Goal: Task Accomplishment & Management: Use online tool/utility

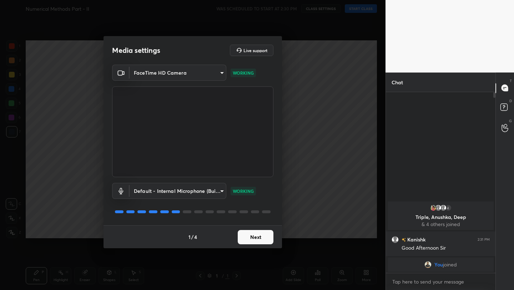
click at [262, 239] on button "Next" at bounding box center [256, 237] width 36 height 14
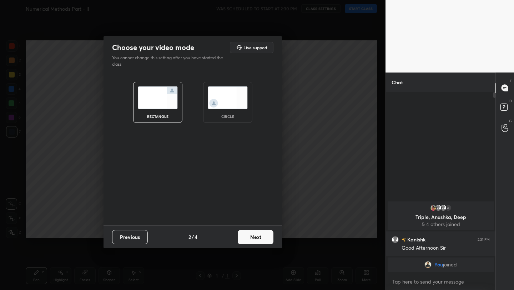
click at [262, 239] on button "Next" at bounding box center [256, 237] width 36 height 14
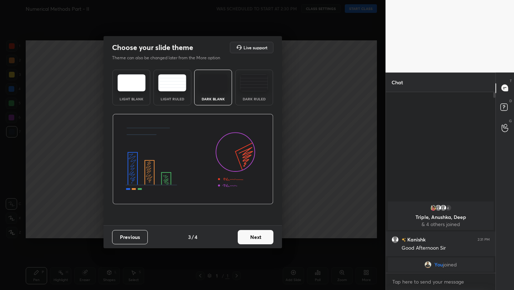
click at [262, 239] on button "Next" at bounding box center [256, 237] width 36 height 14
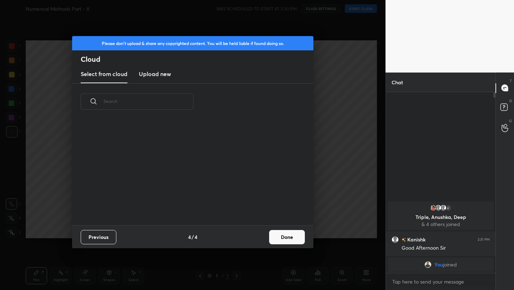
click at [283, 237] on button "Done" at bounding box center [287, 237] width 36 height 14
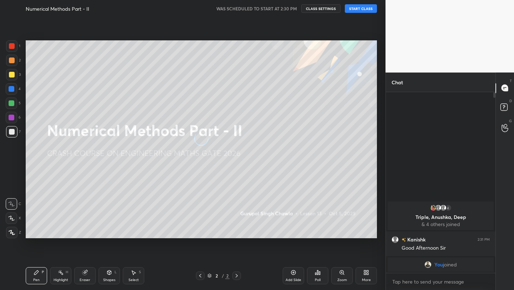
click at [359, 9] on button "START CLASS" at bounding box center [361, 8] width 32 height 9
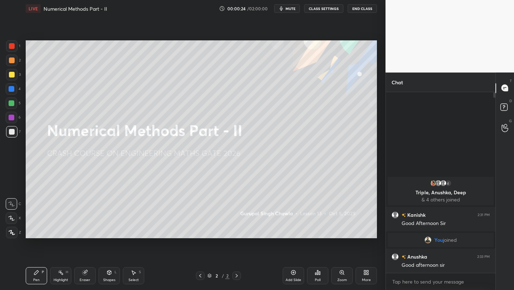
click at [287, 9] on button "mute" at bounding box center [287, 8] width 26 height 9
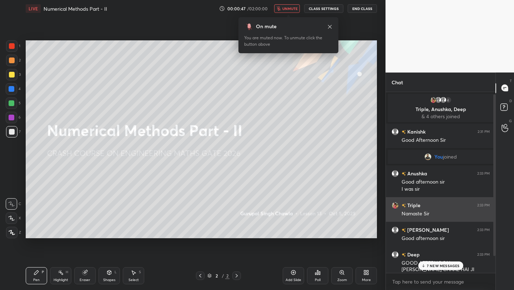
scroll to position [21, 0]
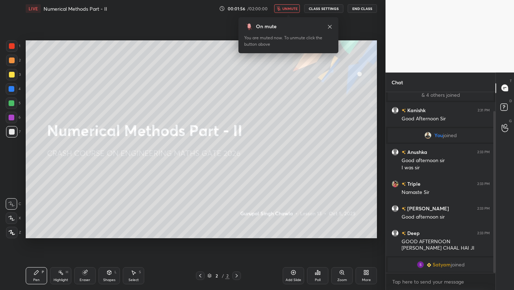
click at [285, 6] on span "unmute" at bounding box center [290, 8] width 15 height 5
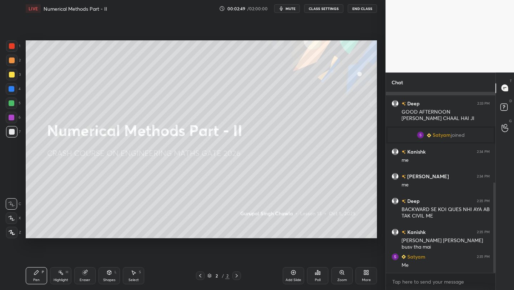
scroll to position [182, 0]
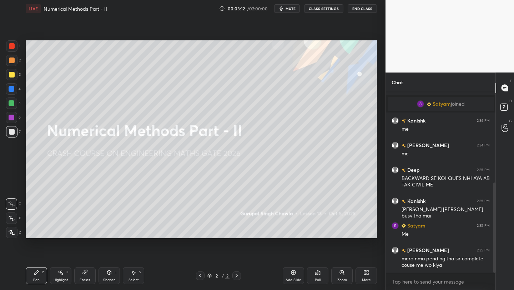
click at [367, 277] on div "More" at bounding box center [366, 275] width 21 height 17
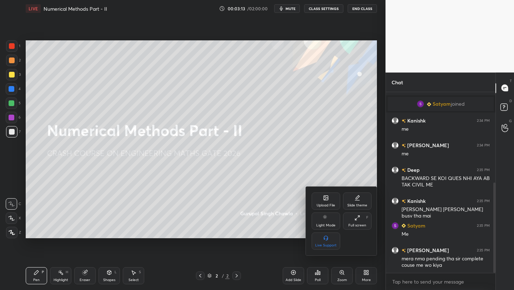
click at [329, 200] on div "Upload File" at bounding box center [326, 201] width 29 height 17
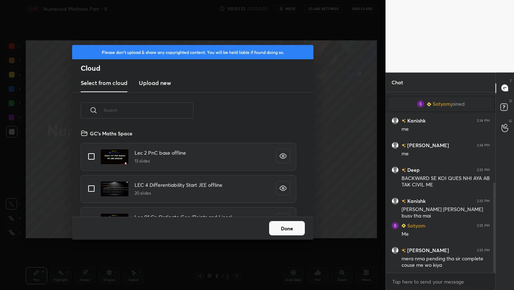
click at [159, 86] on h3 "Upload new" at bounding box center [155, 83] width 32 height 9
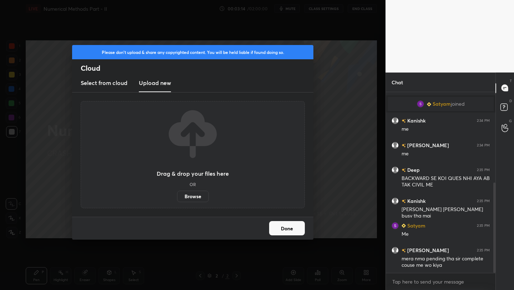
click at [204, 194] on label "Browse" at bounding box center [193, 196] width 32 height 11
click at [177, 194] on input "Browse" at bounding box center [177, 196] width 0 height 11
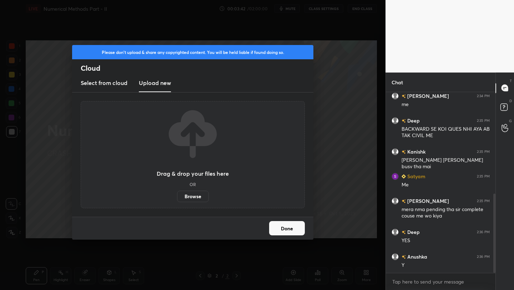
scroll to position [256, 0]
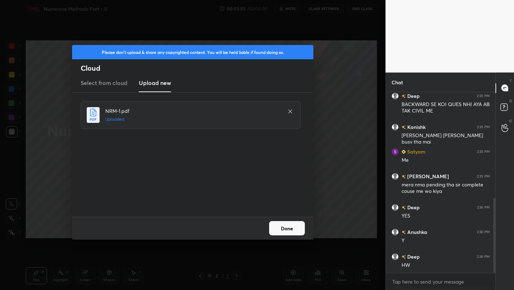
click at [299, 226] on button "Done" at bounding box center [287, 228] width 36 height 14
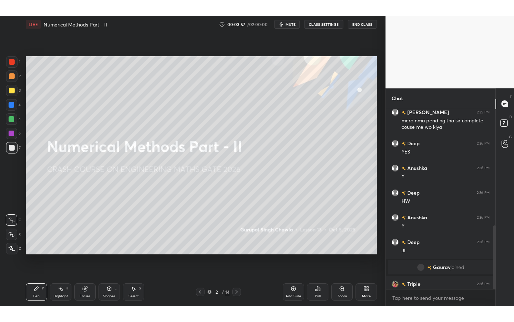
scroll to position [334, 0]
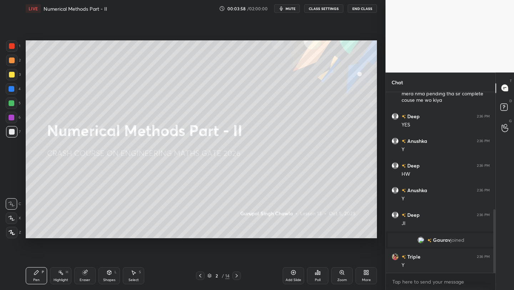
click at [295, 278] on div "Add Slide" at bounding box center [293, 275] width 21 height 17
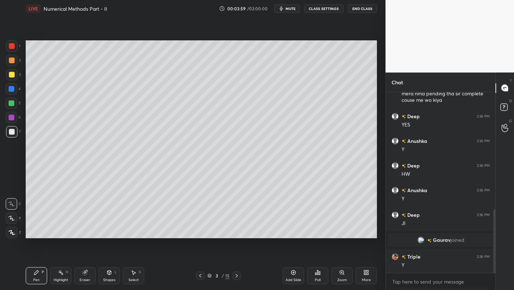
click at [367, 274] on icon at bounding box center [367, 273] width 6 height 6
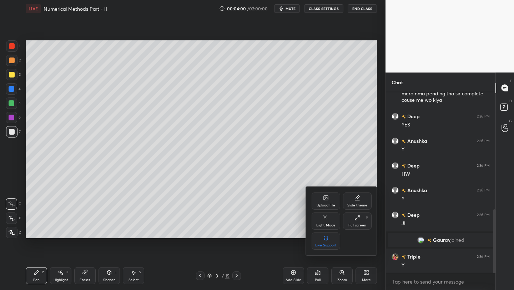
click at [359, 218] on icon at bounding box center [358, 218] width 6 height 6
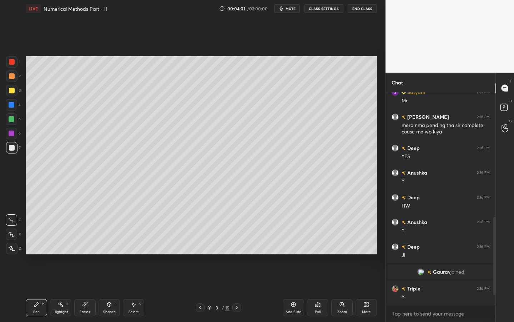
scroll to position [302, 0]
drag, startPoint x: 18, startPoint y: 88, endPoint x: 23, endPoint y: 87, distance: 5.5
click at [18, 88] on div "3" at bounding box center [13, 90] width 15 height 11
drag, startPoint x: 16, startPoint y: 235, endPoint x: 15, endPoint y: 232, distance: 3.6
click at [16, 234] on div at bounding box center [11, 233] width 11 height 11
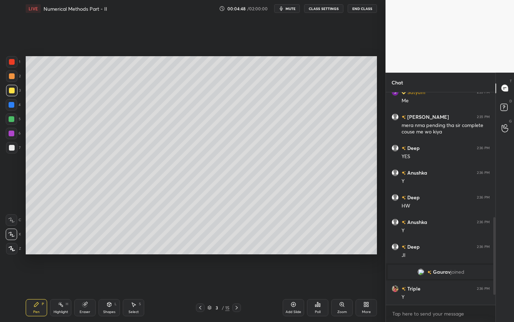
click at [493, 277] on div at bounding box center [494, 198] width 4 height 213
drag, startPoint x: 494, startPoint y: 272, endPoint x: 492, endPoint y: 284, distance: 12.8
click at [493, 290] on div at bounding box center [494, 198] width 4 height 213
click at [19, 145] on div "7" at bounding box center [13, 147] width 15 height 11
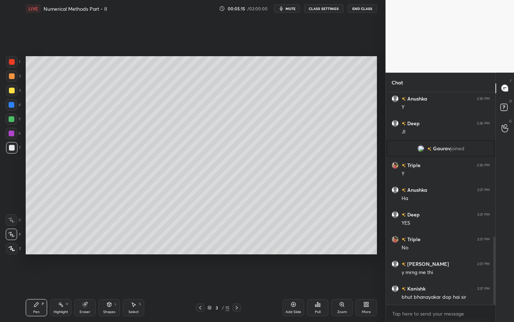
scroll to position [450, 0]
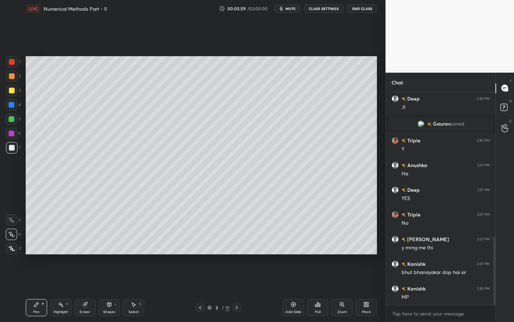
drag, startPoint x: 10, startPoint y: 91, endPoint x: 15, endPoint y: 85, distance: 7.7
click at [10, 91] on div at bounding box center [12, 91] width 6 height 6
click at [10, 106] on div at bounding box center [12, 105] width 6 height 6
drag, startPoint x: 102, startPoint y: 307, endPoint x: 96, endPoint y: 302, distance: 7.6
click at [100, 290] on div "Shapes L" at bounding box center [109, 307] width 21 height 17
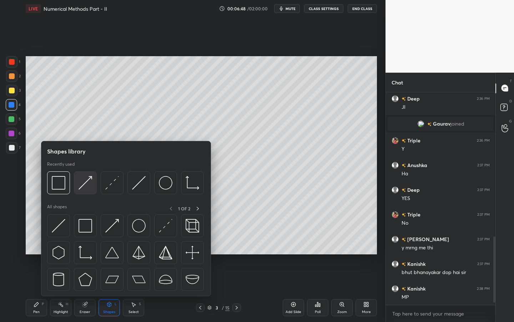
click at [88, 184] on img at bounding box center [86, 183] width 14 height 14
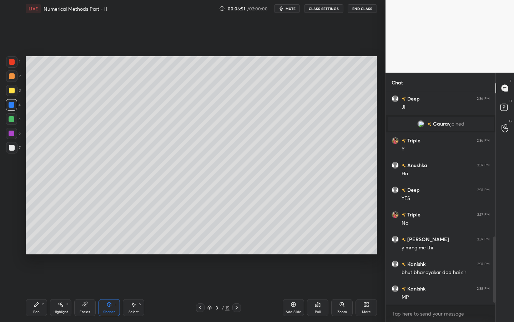
click at [41, 290] on div "Pen P" at bounding box center [36, 307] width 21 height 17
click at [15, 144] on div at bounding box center [11, 147] width 11 height 11
click at [98, 290] on div "Pen P Highlight H Eraser Shapes L Select S" at bounding box center [90, 307] width 129 height 17
drag, startPoint x: 111, startPoint y: 304, endPoint x: 110, endPoint y: 300, distance: 4.3
click at [111, 290] on icon at bounding box center [110, 304] width 4 height 4
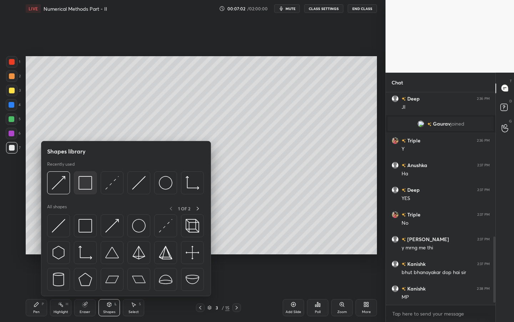
click at [85, 185] on img at bounding box center [86, 183] width 14 height 14
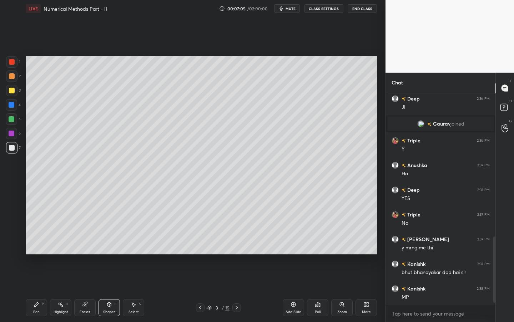
click at [36, 290] on icon at bounding box center [37, 304] width 6 height 6
drag, startPoint x: 11, startPoint y: 123, endPoint x: 24, endPoint y: 119, distance: 13.3
click at [10, 123] on div at bounding box center [11, 118] width 11 height 11
drag, startPoint x: 111, startPoint y: 309, endPoint x: 113, endPoint y: 302, distance: 7.6
click at [111, 290] on div "Shapes" at bounding box center [109, 312] width 12 height 4
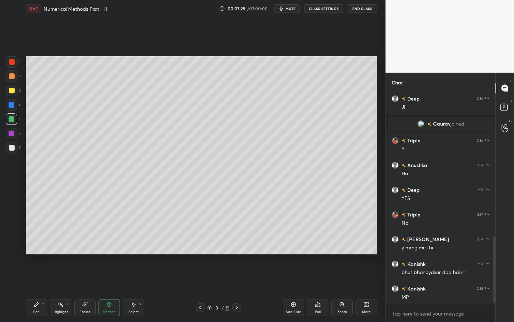
click at [31, 290] on div "Pen P Highlight H Eraser Shapes L Select S 3 / 15 Add Slide Poll Zoom More" at bounding box center [202, 307] width 352 height 29
drag, startPoint x: 36, startPoint y: 309, endPoint x: 47, endPoint y: 293, distance: 19.6
click at [36, 290] on div "Pen" at bounding box center [36, 312] width 6 height 4
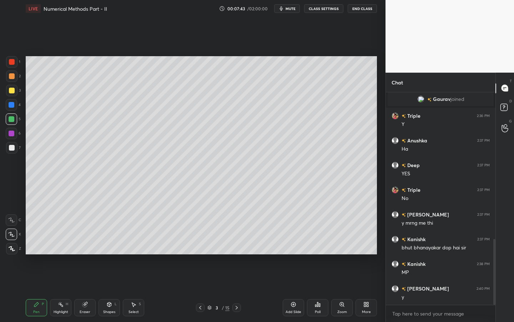
scroll to position [210, 108]
drag, startPoint x: 14, startPoint y: 139, endPoint x: 23, endPoint y: 134, distance: 11.0
click at [12, 140] on div "6" at bounding box center [13, 135] width 15 height 14
drag, startPoint x: 13, startPoint y: 150, endPoint x: 19, endPoint y: 143, distance: 8.6
click at [13, 149] on div at bounding box center [12, 148] width 6 height 6
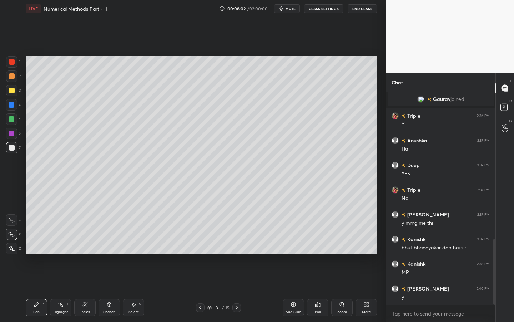
click at [83, 290] on div "Eraser" at bounding box center [84, 307] width 21 height 17
click at [40, 290] on div "Pen P Highlight H Eraser Shapes L Select S 3 / 15 Add Slide Poll Zoom More" at bounding box center [202, 307] width 352 height 29
click at [39, 290] on div "Pen P" at bounding box center [36, 307] width 21 height 17
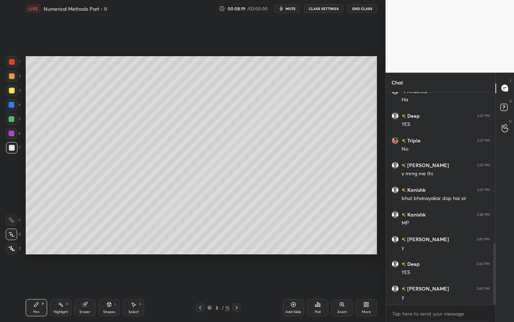
scroll to position [549, 0]
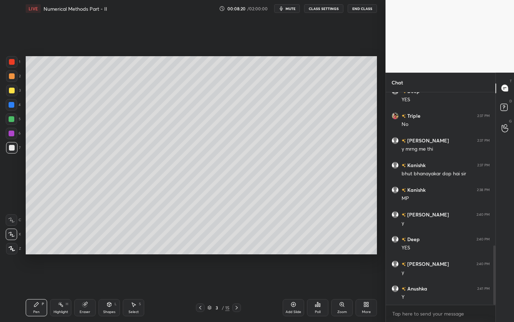
click at [9, 76] on div at bounding box center [12, 76] width 6 height 6
drag, startPoint x: 11, startPoint y: 151, endPoint x: 19, endPoint y: 144, distance: 10.9
click at [11, 151] on div at bounding box center [11, 147] width 11 height 11
drag, startPoint x: 104, startPoint y: 306, endPoint x: 103, endPoint y: 297, distance: 8.6
click at [104, 290] on div "Shapes L" at bounding box center [109, 307] width 21 height 17
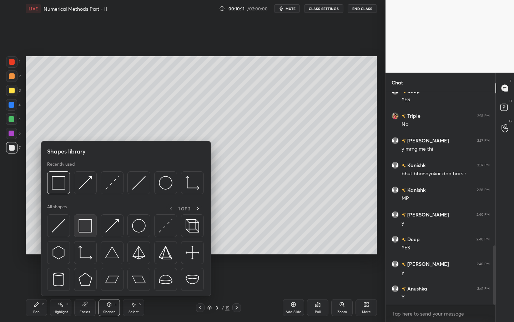
click at [84, 227] on img at bounding box center [86, 226] width 14 height 14
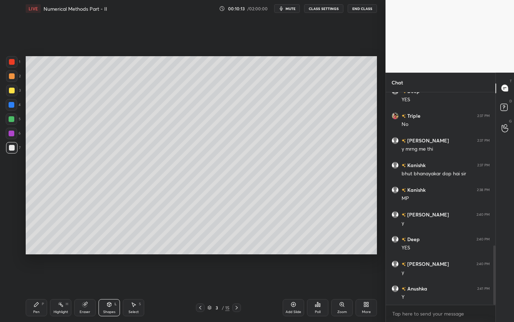
click at [38, 290] on div "Pen P" at bounding box center [36, 307] width 21 height 17
click at [13, 119] on div at bounding box center [12, 119] width 6 height 6
click at [87, 290] on icon at bounding box center [86, 304] width 4 height 4
click at [39, 290] on icon at bounding box center [37, 304] width 6 height 6
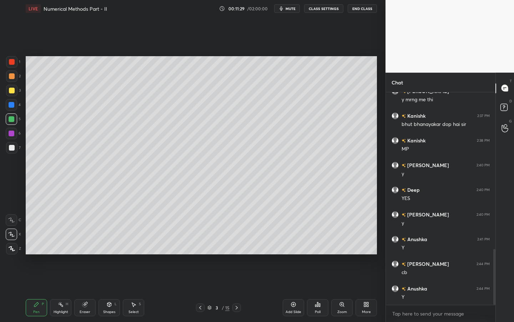
scroll to position [623, 0]
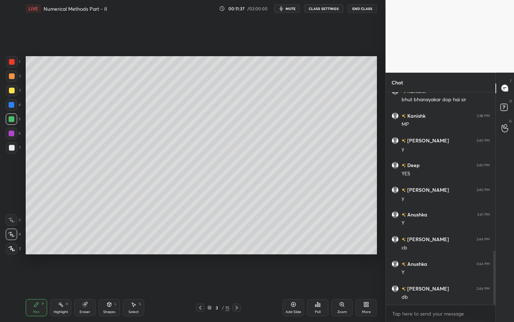
click at [10, 63] on div at bounding box center [12, 62] width 6 height 6
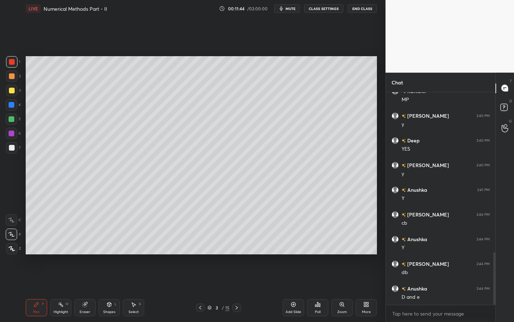
scroll to position [672, 0]
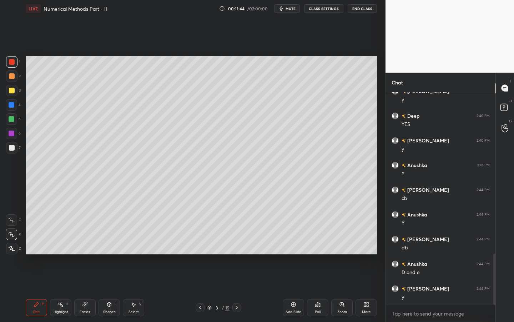
click at [110, 290] on div "Shapes" at bounding box center [109, 312] width 12 height 4
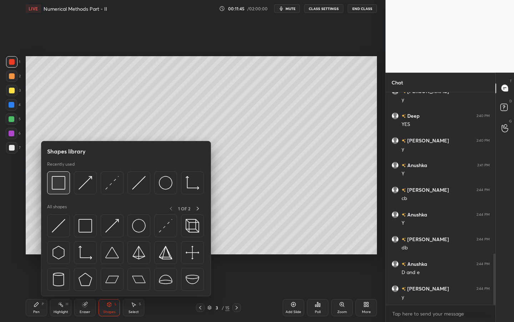
click at [61, 185] on img at bounding box center [59, 183] width 14 height 14
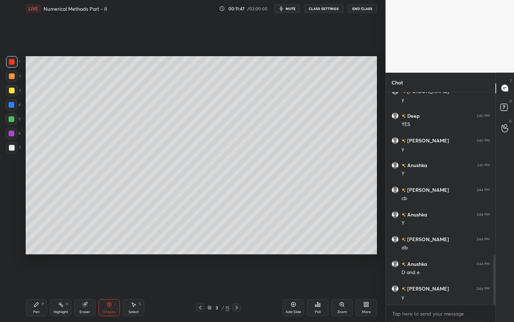
scroll to position [697, 0]
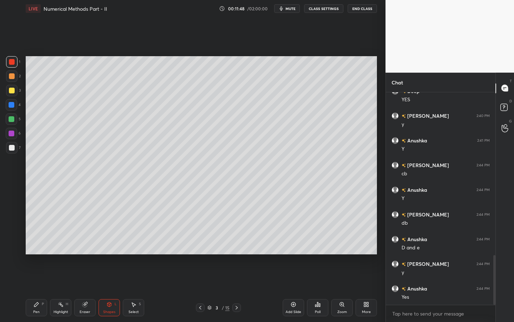
click at [32, 290] on div "Pen P" at bounding box center [36, 307] width 21 height 17
click at [108, 290] on icon at bounding box center [109, 304] width 6 height 6
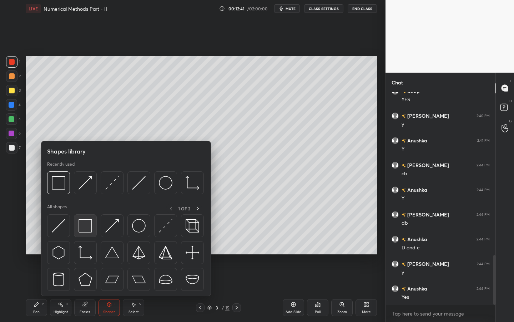
click at [93, 230] on div at bounding box center [85, 225] width 23 height 23
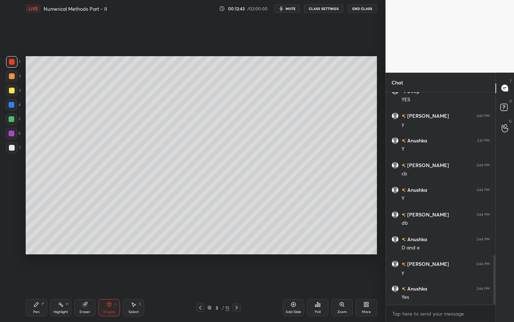
click at [19, 290] on div "1 2 3 4 5 6 7 C X Z C X Z E E Erase all H H LIVE Numerical Methods Part - II 00…" at bounding box center [190, 161] width 380 height 322
click at [33, 290] on div "Pen P" at bounding box center [36, 307] width 21 height 17
click at [14, 144] on div at bounding box center [11, 147] width 11 height 11
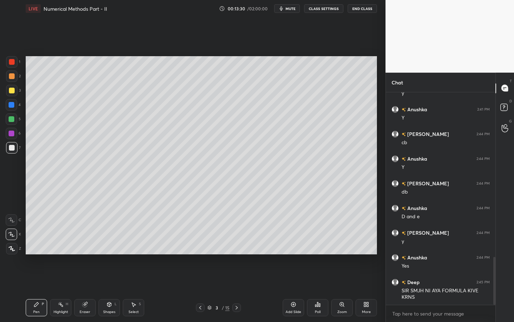
click at [13, 136] on div at bounding box center [11, 133] width 11 height 11
click at [84, 290] on icon at bounding box center [85, 304] width 5 height 5
click at [10, 228] on div at bounding box center [11, 233] width 11 height 11
click at [32, 290] on div "Pen P" at bounding box center [36, 307] width 21 height 17
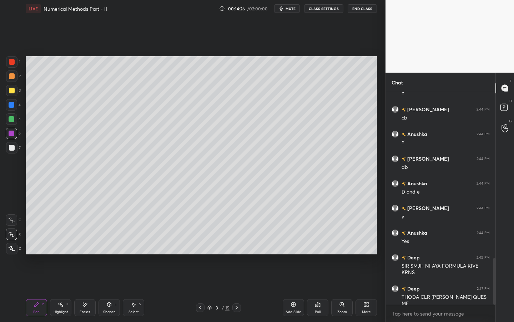
click at [30, 290] on div "Pen P" at bounding box center [36, 307] width 21 height 17
drag, startPoint x: 14, startPoint y: 245, endPoint x: 11, endPoint y: 236, distance: 9.3
click at [14, 245] on div at bounding box center [11, 248] width 11 height 11
click at [10, 236] on icon at bounding box center [11, 234] width 6 height 5
drag, startPoint x: 16, startPoint y: 144, endPoint x: 22, endPoint y: 149, distance: 7.9
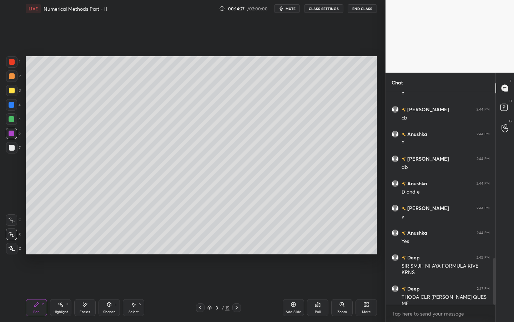
click at [14, 145] on div at bounding box center [11, 147] width 11 height 11
click at [239, 290] on icon at bounding box center [237, 307] width 6 height 6
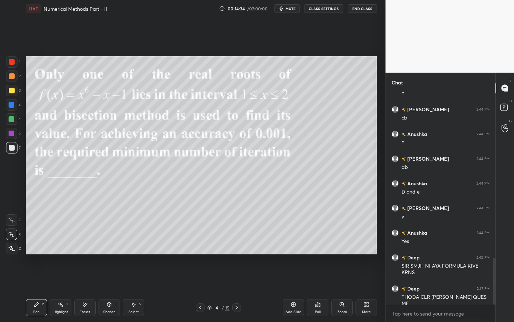
click at [13, 63] on div at bounding box center [11, 61] width 11 height 11
type textarea "x"
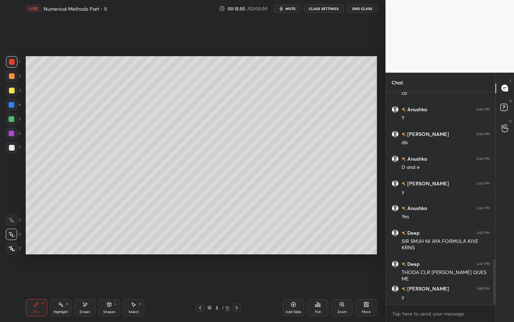
click at [10, 147] on div at bounding box center [12, 148] width 6 height 6
click at [239, 290] on div "3 / 15" at bounding box center [218, 307] width 129 height 9
drag, startPoint x: 234, startPoint y: 305, endPoint x: 237, endPoint y: 302, distance: 4.4
click at [234, 290] on icon at bounding box center [237, 307] width 6 height 6
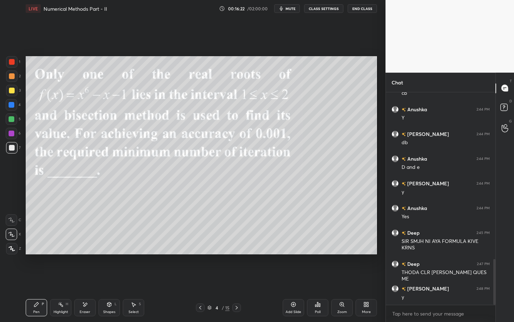
drag, startPoint x: 11, startPoint y: 119, endPoint x: 21, endPoint y: 119, distance: 10.0
click at [11, 119] on div at bounding box center [12, 119] width 6 height 6
click at [10, 133] on div at bounding box center [12, 133] width 6 height 6
click at [13, 145] on div at bounding box center [12, 148] width 6 height 6
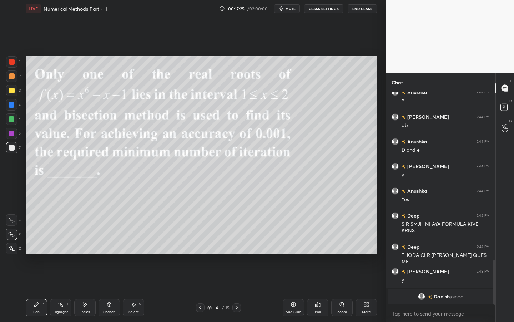
click at [105, 290] on div "Shapes L" at bounding box center [109, 307] width 21 height 17
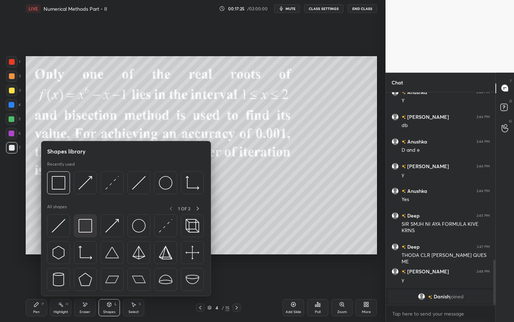
click at [90, 229] on img at bounding box center [86, 226] width 14 height 14
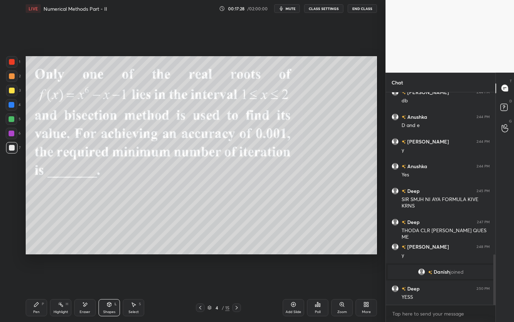
scroll to position [686, 0]
click at [33, 290] on div "Pen" at bounding box center [36, 312] width 6 height 4
click at [298, 290] on div "Add Slide" at bounding box center [294, 312] width 16 height 4
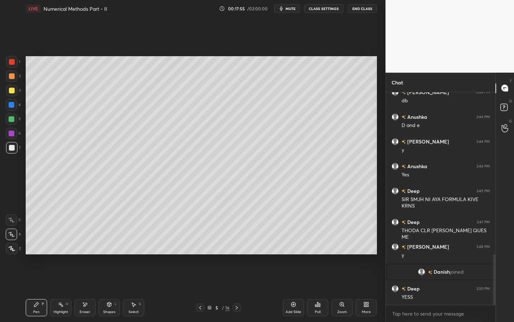
drag, startPoint x: 13, startPoint y: 88, endPoint x: 21, endPoint y: 85, distance: 8.7
click at [13, 88] on div at bounding box center [12, 91] width 6 height 6
drag, startPoint x: 9, startPoint y: 87, endPoint x: 18, endPoint y: 82, distance: 9.8
click at [10, 86] on div at bounding box center [11, 90] width 11 height 11
click at [112, 290] on icon at bounding box center [109, 304] width 6 height 6
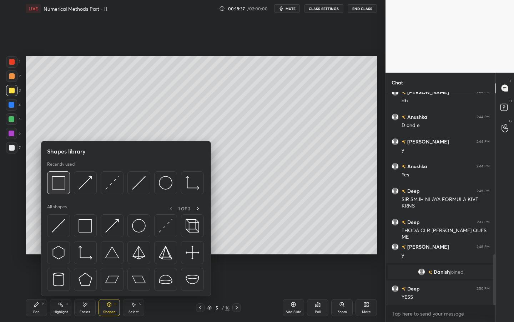
click at [67, 188] on div at bounding box center [58, 182] width 23 height 23
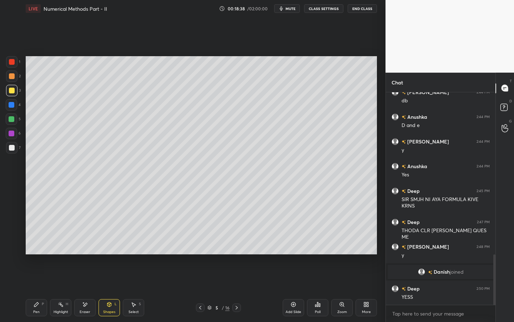
click at [13, 146] on div at bounding box center [12, 148] width 6 height 6
drag, startPoint x: 43, startPoint y: 305, endPoint x: 40, endPoint y: 310, distance: 5.8
click at [44, 290] on div "Pen P" at bounding box center [36, 307] width 21 height 17
click at [16, 104] on div at bounding box center [11, 104] width 11 height 11
click at [110, 290] on icon at bounding box center [109, 304] width 6 height 6
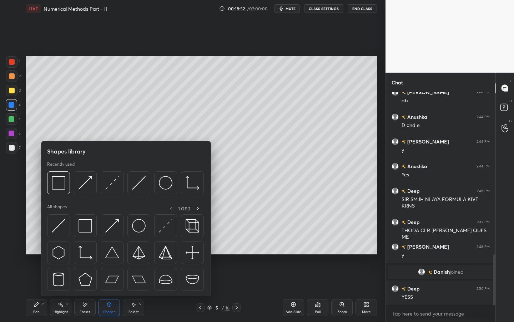
drag, startPoint x: 134, startPoint y: 184, endPoint x: 143, endPoint y: 165, distance: 20.8
click at [94, 178] on div at bounding box center [85, 182] width 23 height 23
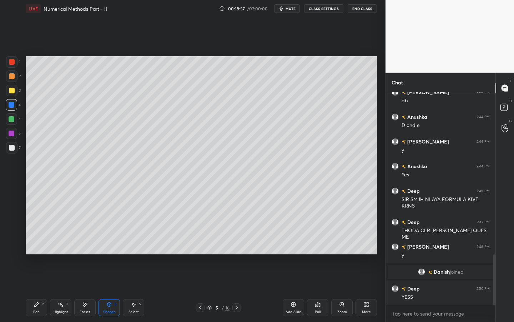
drag, startPoint x: 34, startPoint y: 304, endPoint x: 38, endPoint y: 280, distance: 24.6
click at [34, 290] on icon at bounding box center [37, 304] width 6 height 6
click at [10, 149] on div at bounding box center [12, 148] width 6 height 6
click at [15, 115] on div at bounding box center [11, 118] width 11 height 11
drag, startPoint x: 14, startPoint y: 60, endPoint x: 58, endPoint y: 55, distance: 43.8
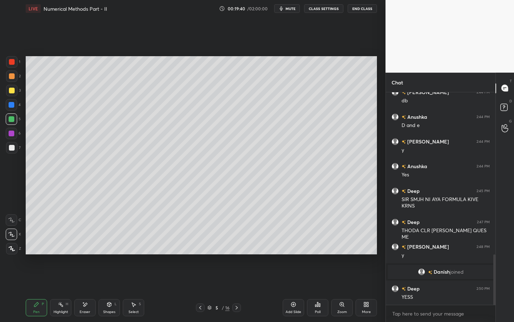
click at [17, 60] on div at bounding box center [11, 61] width 11 height 11
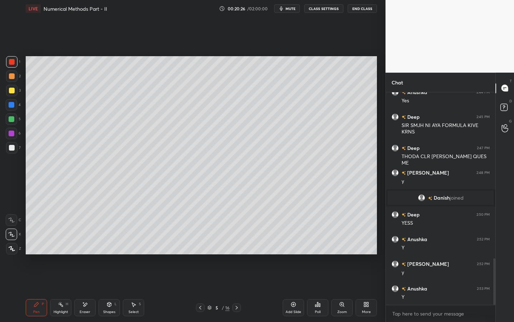
scroll to position [785, 0]
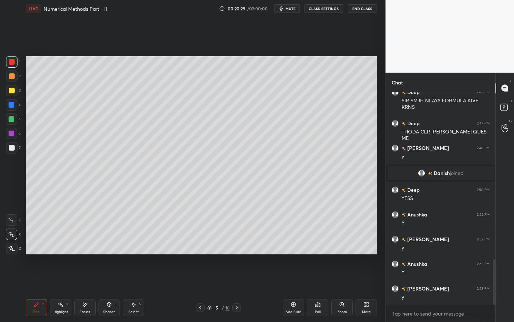
click at [25, 144] on div "Setting up your live class Poll for secs No correct answer Start poll" at bounding box center [201, 155] width 357 height 276
click at [10, 145] on div at bounding box center [12, 148] width 6 height 6
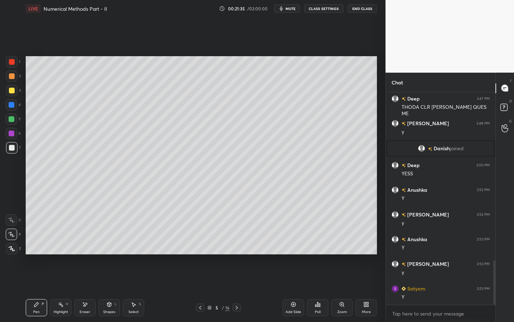
drag, startPoint x: 14, startPoint y: 134, endPoint x: 19, endPoint y: 131, distance: 5.6
click at [14, 134] on div at bounding box center [11, 133] width 11 height 11
click at [290, 9] on span "mute" at bounding box center [291, 8] width 10 height 5
click at [292, 11] on button "unmute" at bounding box center [287, 8] width 26 height 9
drag, startPoint x: 128, startPoint y: 310, endPoint x: 126, endPoint y: 300, distance: 9.4
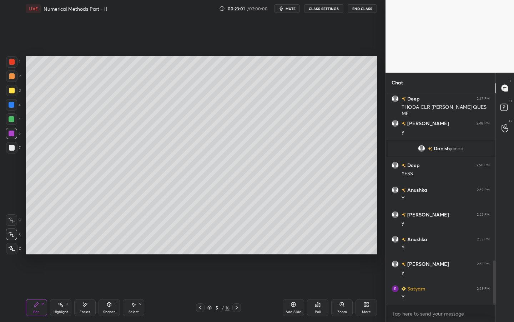
click at [127, 290] on div "Select S" at bounding box center [133, 307] width 21 height 17
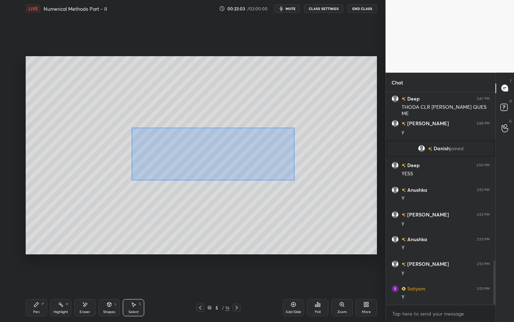
drag, startPoint x: 132, startPoint y: 128, endPoint x: 249, endPoint y: 166, distance: 123.8
click at [292, 180] on div "0 ° Undo Copy Duplicate Duplicate to new slide Delete" at bounding box center [202, 155] width 352 height 198
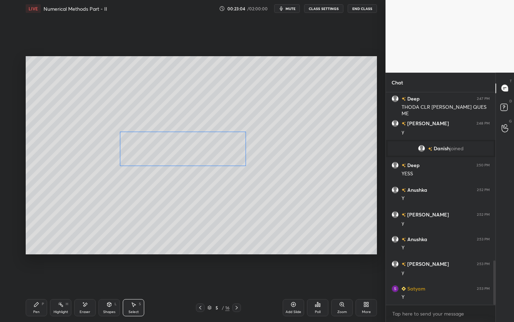
drag, startPoint x: 190, startPoint y: 152, endPoint x: 182, endPoint y: 161, distance: 12.2
click at [188, 152] on div "0 ° Undo Copy Duplicate Duplicate to new slide Delete" at bounding box center [202, 155] width 352 height 198
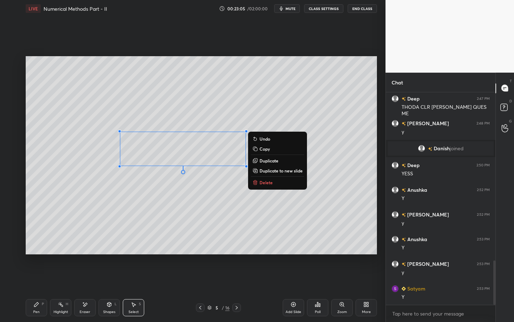
drag, startPoint x: 35, startPoint y: 308, endPoint x: 36, endPoint y: 287, distance: 20.4
click at [34, 290] on div "Pen P" at bounding box center [36, 307] width 21 height 17
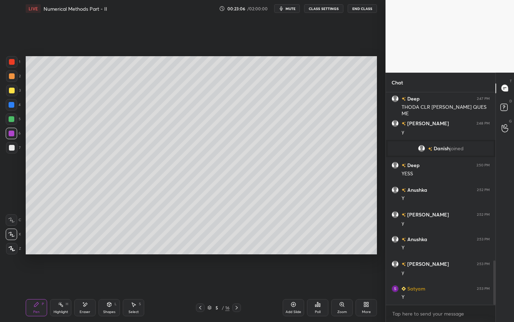
drag, startPoint x: 10, startPoint y: 91, endPoint x: 23, endPoint y: 93, distance: 12.3
click at [10, 92] on div at bounding box center [12, 91] width 6 height 6
drag, startPoint x: 109, startPoint y: 305, endPoint x: 106, endPoint y: 296, distance: 9.5
click at [109, 290] on icon at bounding box center [109, 305] width 0 height 3
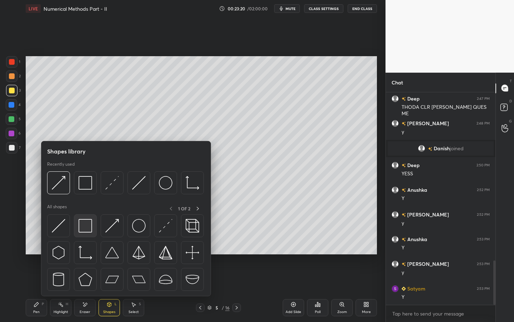
click at [87, 223] on img at bounding box center [86, 226] width 14 height 14
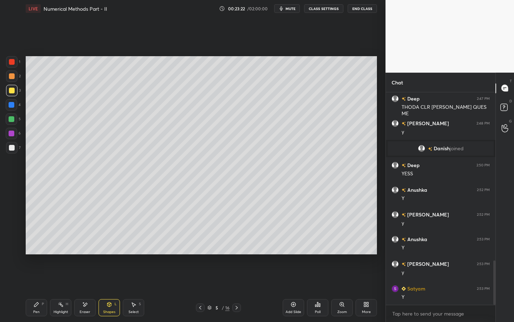
drag, startPoint x: 36, startPoint y: 309, endPoint x: 33, endPoint y: 305, distance: 5.3
click at [35, 290] on div "Pen" at bounding box center [36, 312] width 6 height 4
click at [13, 147] on div at bounding box center [12, 148] width 6 height 6
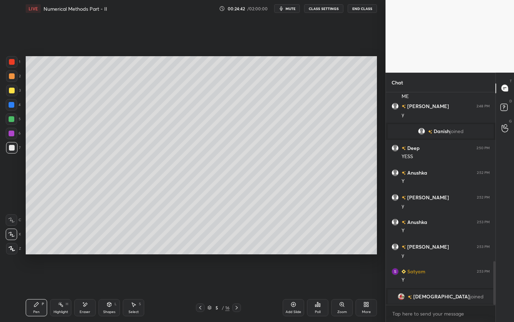
click at [14, 90] on div at bounding box center [11, 90] width 11 height 11
drag, startPoint x: 15, startPoint y: 145, endPoint x: 21, endPoint y: 144, distance: 5.8
click at [15, 145] on div at bounding box center [11, 147] width 11 height 11
click at [82, 290] on icon at bounding box center [85, 304] width 6 height 6
drag, startPoint x: 36, startPoint y: 302, endPoint x: 39, endPoint y: 292, distance: 10.3
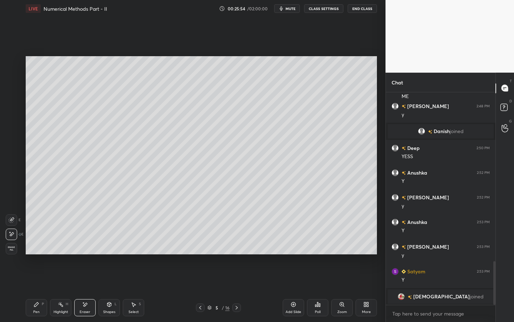
click at [36, 290] on icon at bounding box center [37, 304] width 6 height 6
click at [114, 290] on div "Shapes L" at bounding box center [109, 307] width 21 height 17
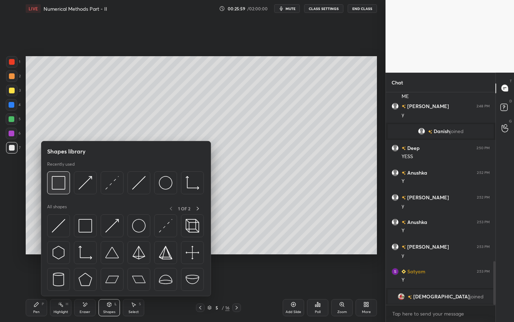
click at [58, 182] on img at bounding box center [59, 183] width 14 height 14
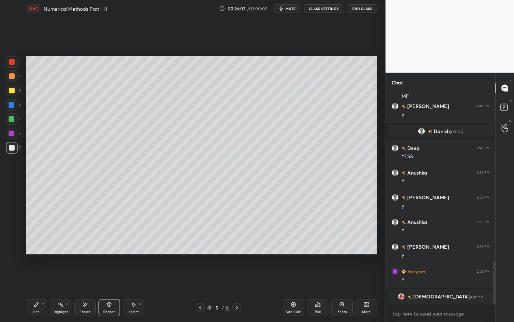
click at [35, 290] on div "Pen" at bounding box center [36, 312] width 6 height 4
click at [16, 129] on div at bounding box center [11, 133] width 11 height 11
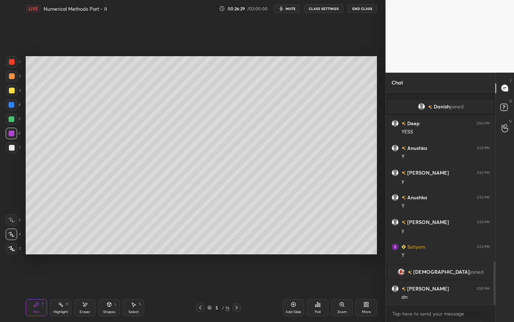
scroll to position [828, 0]
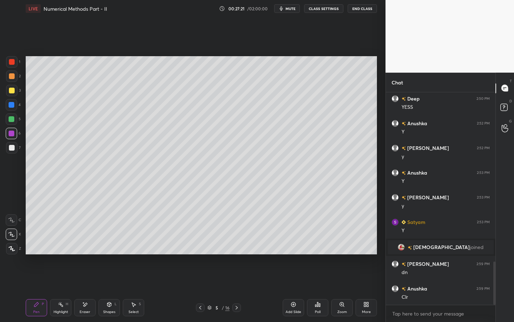
click at [294, 290] on div "Add Slide" at bounding box center [293, 307] width 21 height 17
drag, startPoint x: 5, startPoint y: 92, endPoint x: 15, endPoint y: 82, distance: 14.4
click at [5, 91] on div "1 2 3 4 5 6 7 C X Z E E Erase all H H" at bounding box center [11, 155] width 23 height 198
drag, startPoint x: 13, startPoint y: 79, endPoint x: 24, endPoint y: 74, distance: 12.3
click at [13, 79] on div at bounding box center [12, 76] width 6 height 6
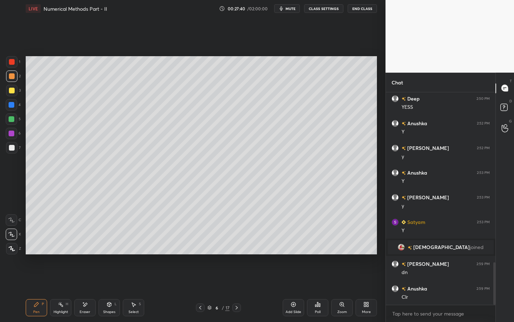
scroll to position [853, 0]
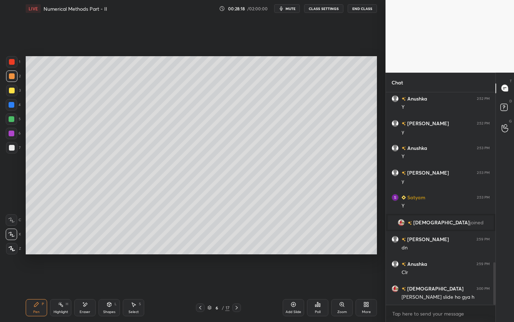
drag, startPoint x: 14, startPoint y: 89, endPoint x: 21, endPoint y: 85, distance: 8.3
click at [14, 89] on div at bounding box center [11, 90] width 11 height 11
drag, startPoint x: 12, startPoint y: 117, endPoint x: 25, endPoint y: 114, distance: 13.2
click at [12, 117] on div at bounding box center [12, 119] width 6 height 6
click at [15, 87] on div at bounding box center [11, 90] width 11 height 11
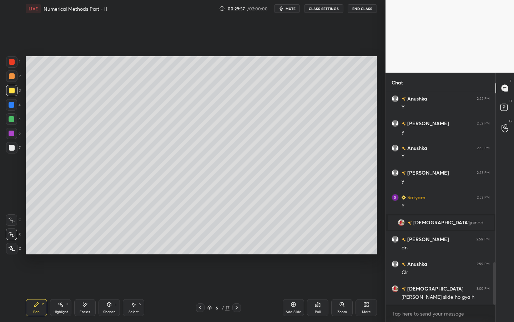
click at [10, 106] on div at bounding box center [12, 105] width 6 height 6
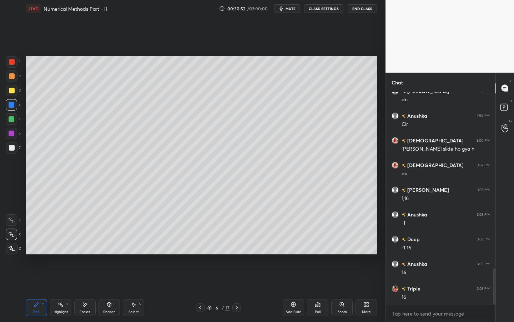
scroll to position [1025, 0]
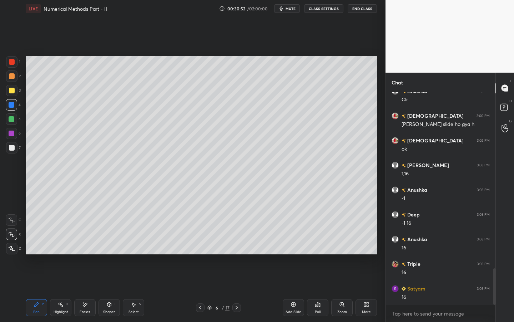
click at [15, 118] on div at bounding box center [11, 118] width 11 height 11
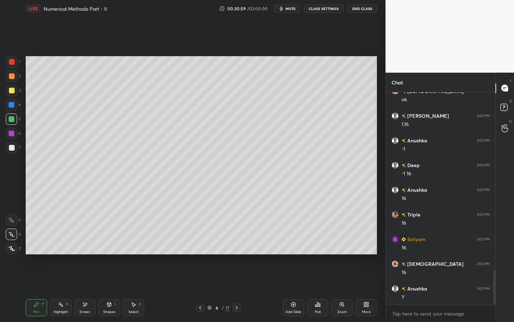
scroll to position [1099, 0]
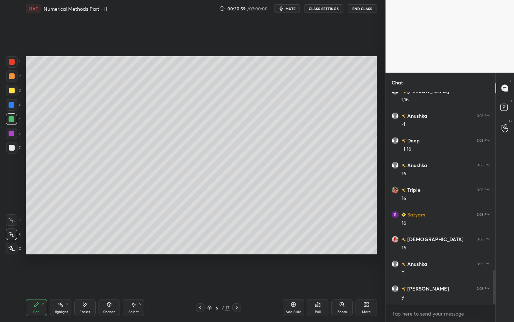
drag, startPoint x: 103, startPoint y: 305, endPoint x: 105, endPoint y: 298, distance: 7.0
click at [103, 290] on div "Shapes L" at bounding box center [109, 307] width 21 height 17
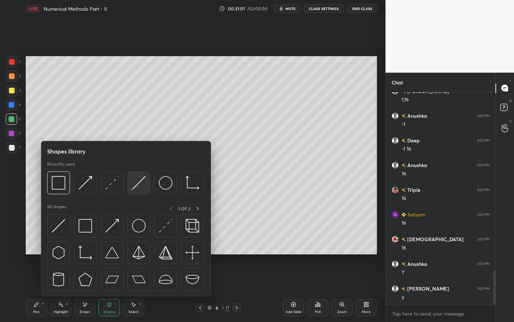
click at [142, 186] on img at bounding box center [139, 183] width 14 height 14
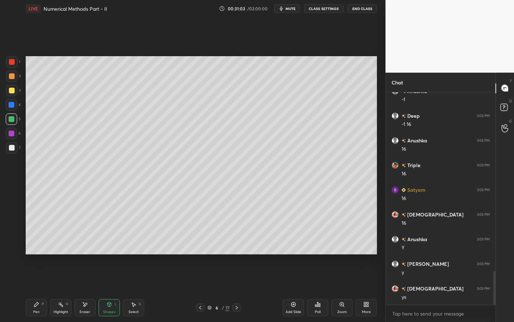
scroll to position [1149, 0]
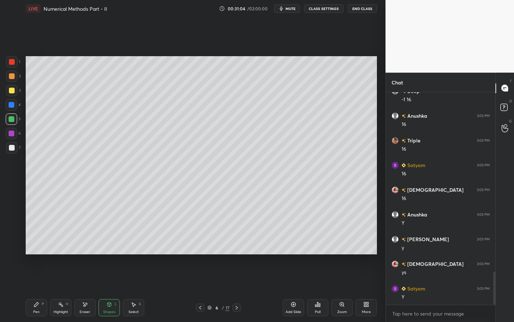
click at [33, 290] on div "Pen P" at bounding box center [36, 307] width 21 height 17
drag, startPoint x: 13, startPoint y: 88, endPoint x: 19, endPoint y: 88, distance: 5.7
click at [10, 89] on div at bounding box center [12, 91] width 6 height 6
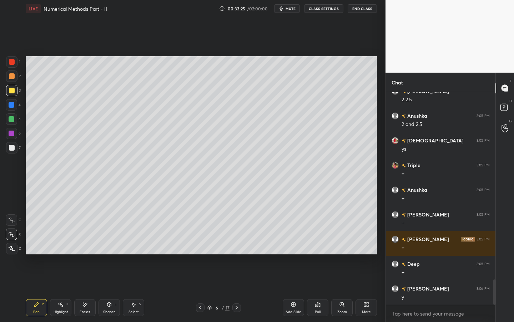
scroll to position [1592, 0]
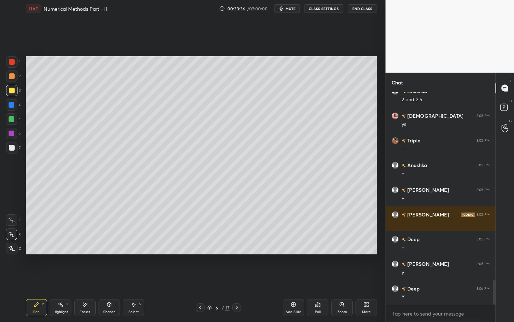
click at [133, 290] on div "Select S" at bounding box center [133, 307] width 21 height 17
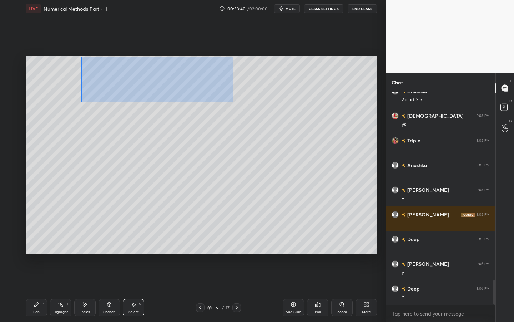
drag, startPoint x: 81, startPoint y: 57, endPoint x: 259, endPoint y: 99, distance: 182.9
click at [233, 101] on div "0 ° Undo Copy Duplicate Duplicate to new slide Delete" at bounding box center [202, 155] width 352 height 198
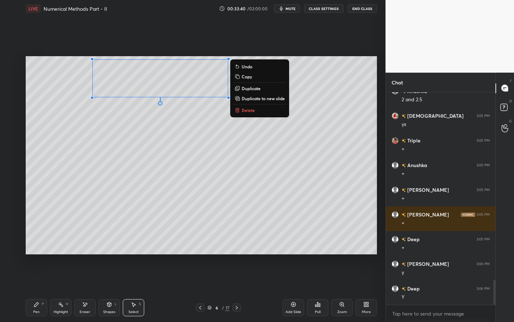
click at [270, 97] on p "Duplicate to new slide" at bounding box center [263, 98] width 43 height 6
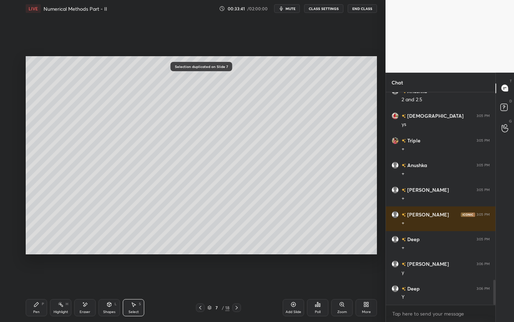
click at [39, 290] on div "Pen P" at bounding box center [36, 307] width 21 height 17
drag, startPoint x: 10, startPoint y: 133, endPoint x: 21, endPoint y: 124, distance: 14.0
click at [10, 133] on div at bounding box center [12, 133] width 6 height 6
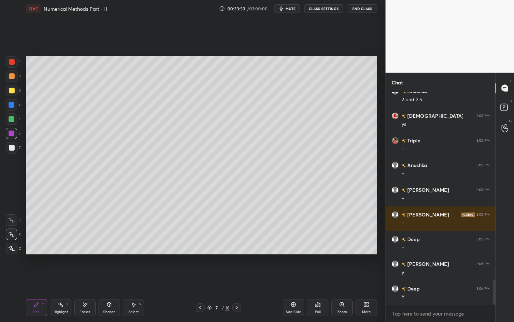
click at [113, 290] on div "Shapes L" at bounding box center [109, 307] width 21 height 17
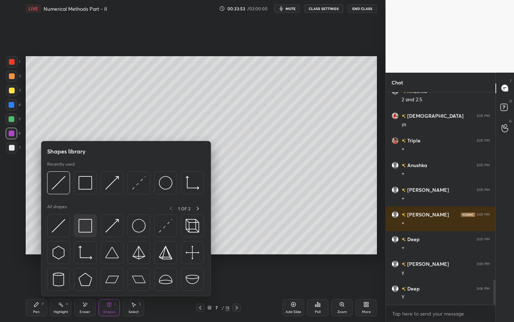
click at [85, 229] on img at bounding box center [86, 226] width 14 height 14
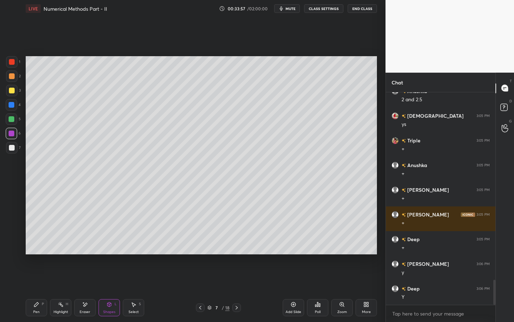
drag, startPoint x: 35, startPoint y: 298, endPoint x: 46, endPoint y: 295, distance: 11.9
click at [36, 290] on div "Pen P Highlight H Eraser Shapes L Select S 7 / 18 Add Slide Poll Zoom More" at bounding box center [202, 307] width 352 height 29
click at [31, 290] on div "Pen P" at bounding box center [36, 307] width 21 height 17
click at [36, 290] on div "Pen" at bounding box center [36, 312] width 6 height 4
click at [12, 104] on div at bounding box center [12, 105] width 6 height 6
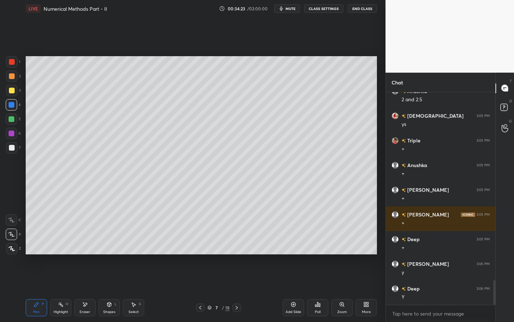
scroll to position [1617, 0]
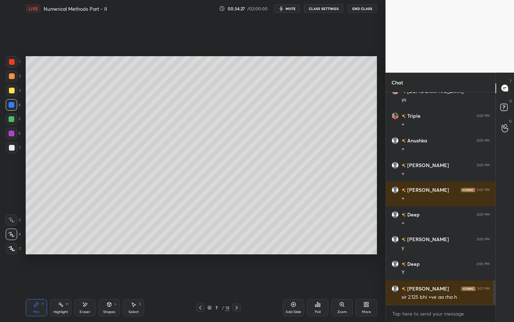
click at [202, 290] on icon at bounding box center [201, 307] width 6 height 6
click at [238, 290] on icon at bounding box center [237, 307] width 6 height 6
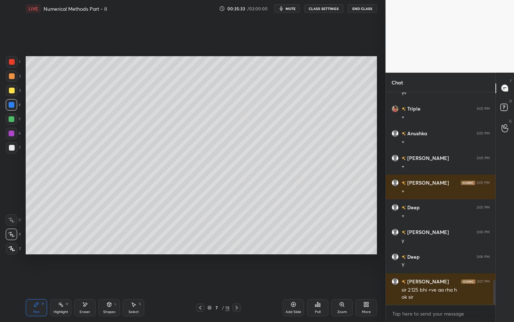
click at [138, 290] on div "Select" at bounding box center [134, 312] width 10 height 4
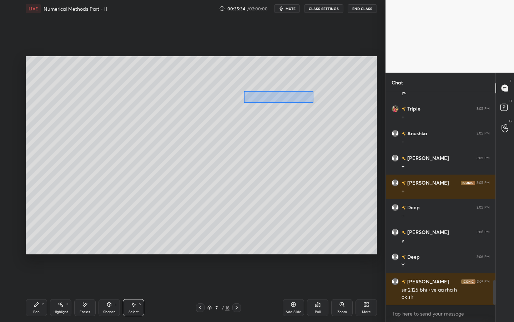
drag, startPoint x: 244, startPoint y: 91, endPoint x: 290, endPoint y: 101, distance: 46.3
click at [313, 102] on div "0 ° Undo Copy Duplicate Duplicate to new slide Delete" at bounding box center [202, 155] width 352 height 198
drag, startPoint x: 275, startPoint y: 98, endPoint x: 276, endPoint y: 121, distance: 23.9
click at [274, 118] on div "0 ° Undo Copy Duplicate Duplicate to new slide Delete" at bounding box center [202, 155] width 352 height 198
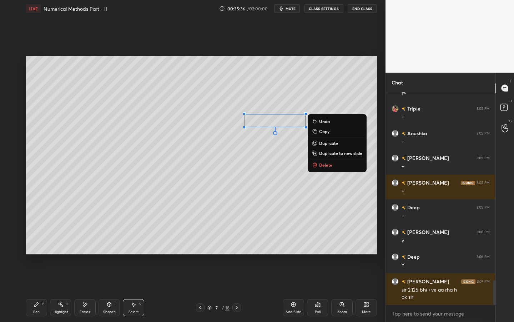
click at [33, 290] on div "Pen P" at bounding box center [36, 307] width 21 height 17
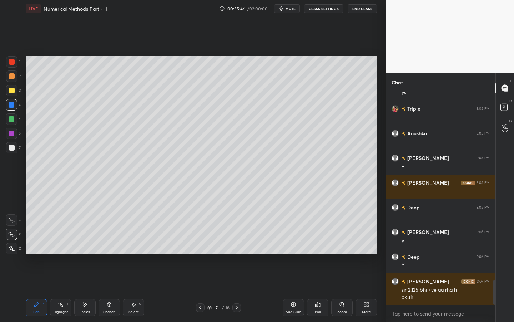
click at [16, 93] on div at bounding box center [11, 90] width 11 height 11
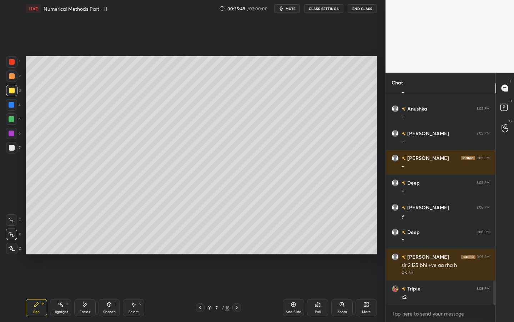
click at [84, 290] on icon at bounding box center [85, 304] width 6 height 6
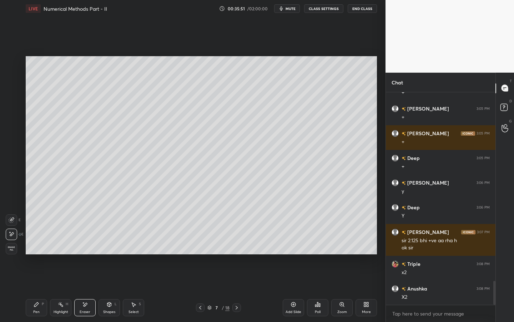
click at [38, 290] on icon at bounding box center [37, 304] width 6 height 6
drag, startPoint x: 15, startPoint y: 104, endPoint x: 19, endPoint y: 104, distance: 4.0
click at [15, 104] on div at bounding box center [11, 104] width 11 height 11
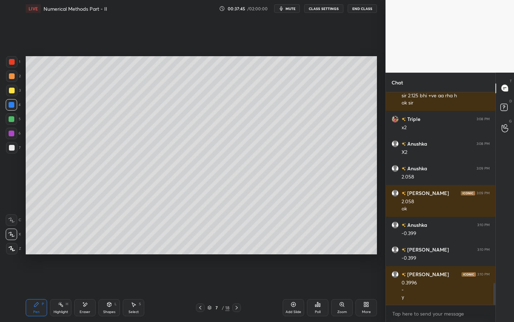
scroll to position [1843, 0]
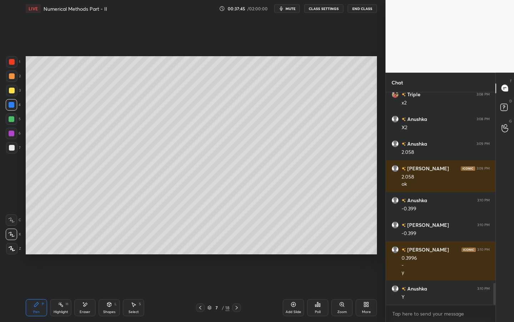
click at [13, 150] on div at bounding box center [11, 147] width 11 height 11
drag, startPoint x: 132, startPoint y: 304, endPoint x: 140, endPoint y: 272, distance: 33.1
click at [133, 290] on icon at bounding box center [134, 304] width 6 height 6
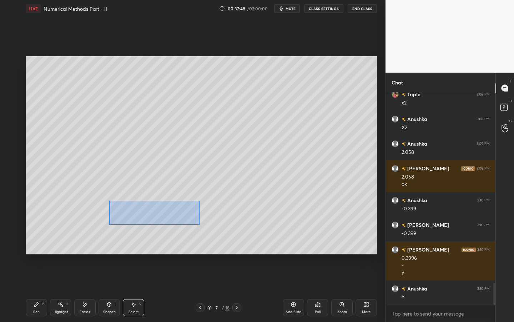
drag, startPoint x: 109, startPoint y: 200, endPoint x: 194, endPoint y: 215, distance: 86.0
click at [210, 224] on div "0 ° Undo Copy Duplicate Duplicate to new slide Delete" at bounding box center [202, 155] width 352 height 198
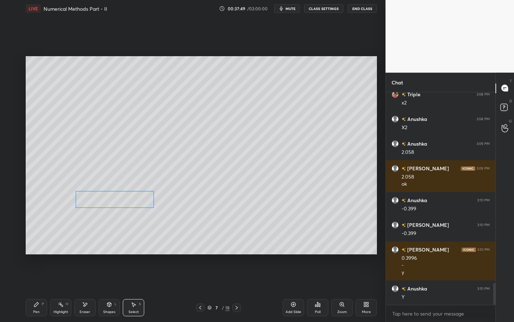
drag, startPoint x: 147, startPoint y: 201, endPoint x: 59, endPoint y: 293, distance: 127.1
click at [129, 195] on div "0 ° Undo Copy Duplicate Duplicate to new slide Delete" at bounding box center [202, 155] width 352 height 198
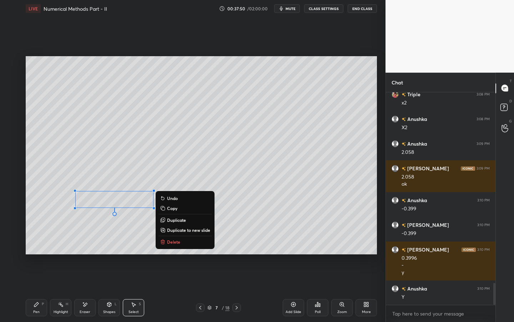
click at [33, 290] on div "Pen P" at bounding box center [36, 307] width 21 height 17
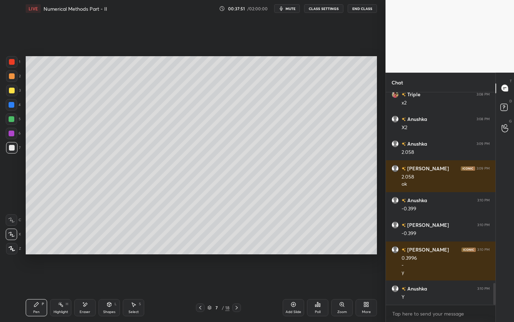
drag, startPoint x: 129, startPoint y: 306, endPoint x: 138, endPoint y: 284, distance: 23.6
click at [129, 290] on div "Select S" at bounding box center [133, 307] width 21 height 17
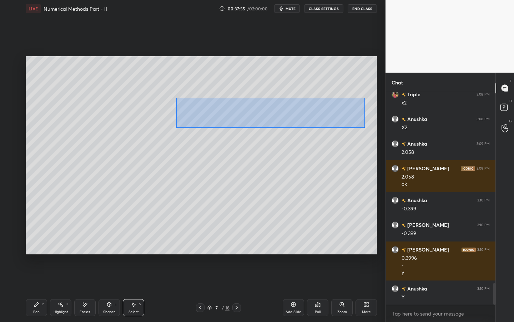
drag, startPoint x: 177, startPoint y: 98, endPoint x: 364, endPoint y: 126, distance: 189.4
click at [364, 126] on div "0 ° Undo Copy Duplicate Duplicate to new slide Delete" at bounding box center [202, 155] width 352 height 198
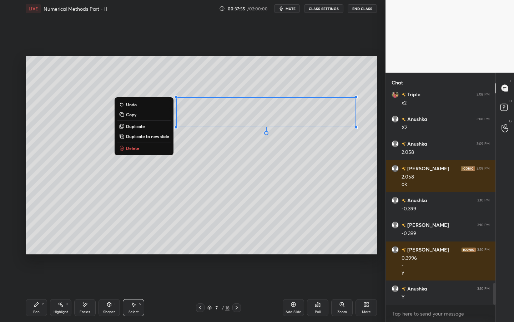
click at [154, 119] on div "0 ° Undo Copy Duplicate Duplicate to new slide Delete" at bounding box center [202, 155] width 352 height 198
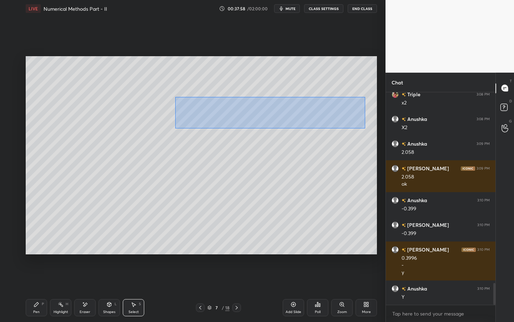
drag, startPoint x: 175, startPoint y: 97, endPoint x: 358, endPoint y: 127, distance: 185.4
click at [364, 128] on div "0 ° Undo Copy Duplicate Duplicate to new slide Delete" at bounding box center [202, 155] width 352 height 198
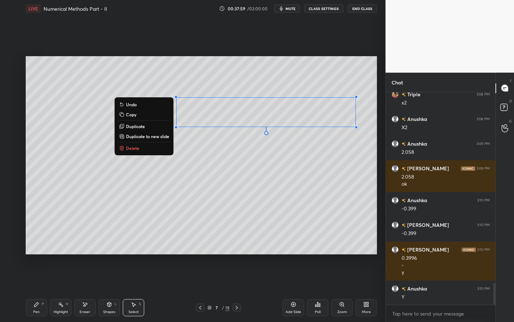
drag, startPoint x: 147, startPoint y: 125, endPoint x: 153, endPoint y: 123, distance: 5.8
click at [147, 125] on button "Duplicate" at bounding box center [144, 126] width 53 height 9
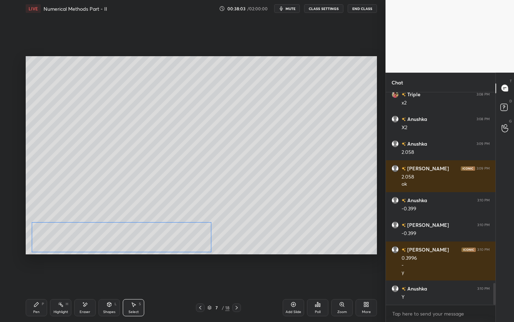
drag, startPoint x: 230, startPoint y: 135, endPoint x: 80, endPoint y: 278, distance: 206.7
click at [88, 237] on div "0 ° Undo Copy Duplicate Duplicate to new slide Delete" at bounding box center [202, 155] width 352 height 198
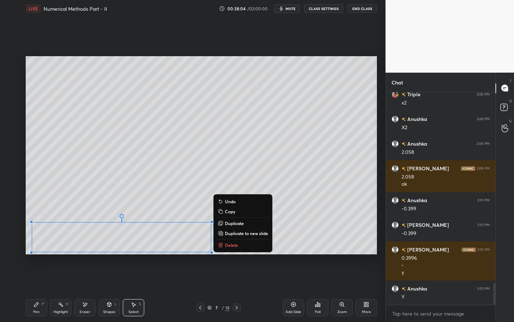
click at [84, 290] on div "Eraser" at bounding box center [85, 312] width 11 height 4
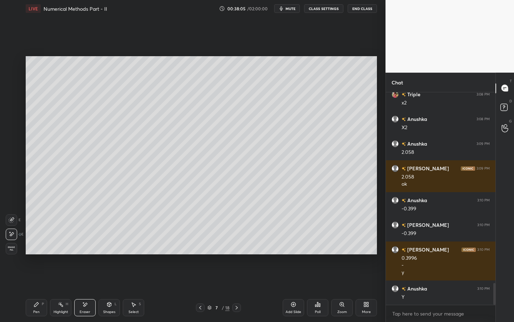
click at [14, 221] on icon at bounding box center [12, 220] width 6 height 6
drag, startPoint x: 42, startPoint y: 308, endPoint x: 44, endPoint y: 294, distance: 14.4
click at [43, 290] on div "Pen P" at bounding box center [36, 307] width 21 height 17
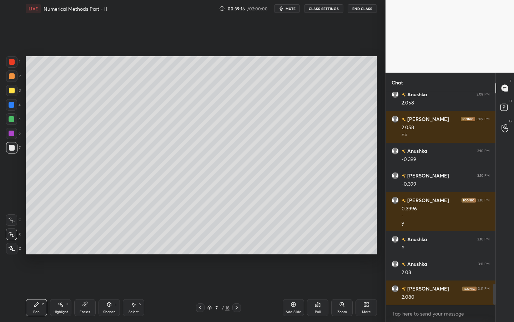
scroll to position [1917, 0]
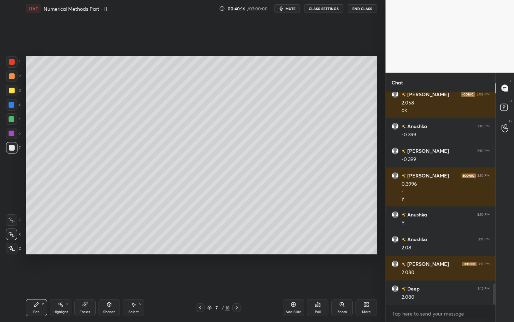
click at [87, 290] on icon at bounding box center [85, 304] width 6 height 6
click at [36, 290] on div "Pen" at bounding box center [36, 312] width 6 height 4
click at [293, 290] on icon at bounding box center [294, 304] width 5 height 5
drag, startPoint x: 12, startPoint y: 89, endPoint x: 23, endPoint y: 87, distance: 11.7
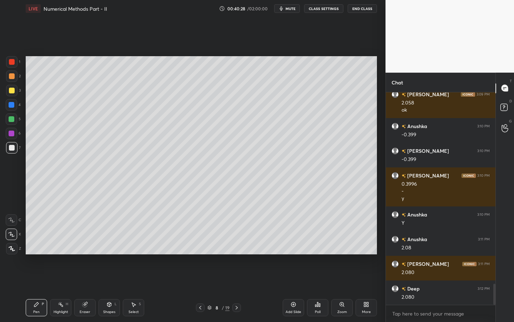
click at [13, 90] on div at bounding box center [12, 91] width 6 height 6
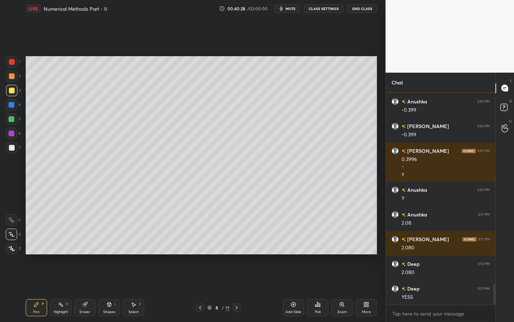
click at [8, 63] on div at bounding box center [11, 61] width 11 height 11
drag, startPoint x: 14, startPoint y: 79, endPoint x: 18, endPoint y: 79, distance: 3.9
click at [13, 79] on div at bounding box center [11, 75] width 11 height 11
click at [12, 90] on div at bounding box center [12, 91] width 6 height 6
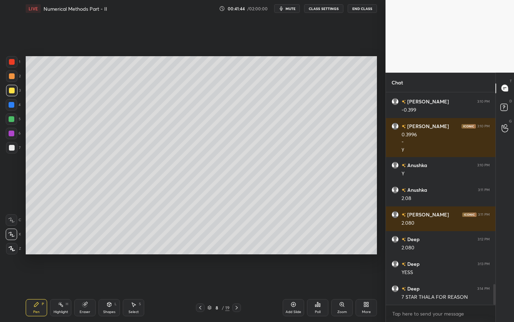
click at [12, 91] on div at bounding box center [12, 91] width 6 height 6
drag, startPoint x: 11, startPoint y: 104, endPoint x: 24, endPoint y: 97, distance: 14.6
click at [11, 104] on div at bounding box center [12, 105] width 6 height 6
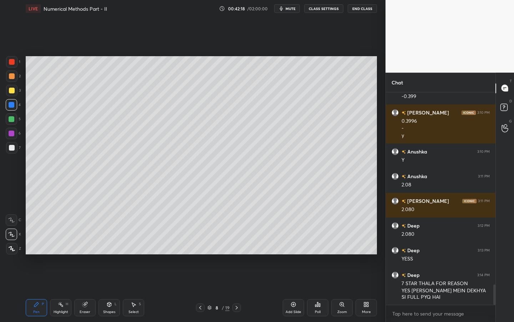
scroll to position [2004, 0]
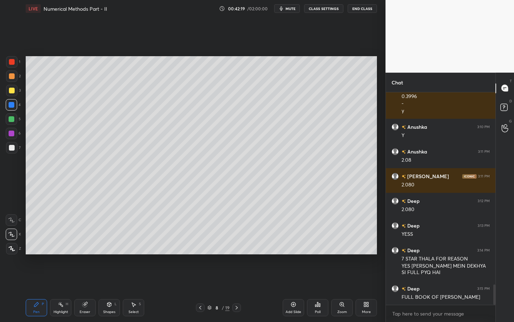
click at [111, 290] on div "Shapes L" at bounding box center [109, 307] width 21 height 17
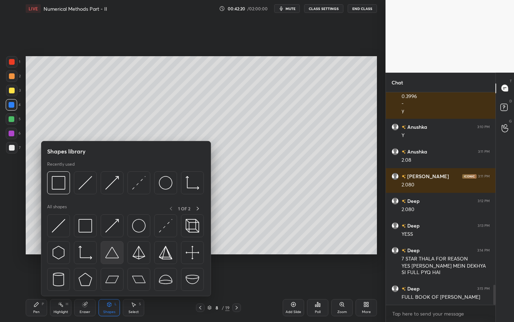
scroll to position [2029, 0]
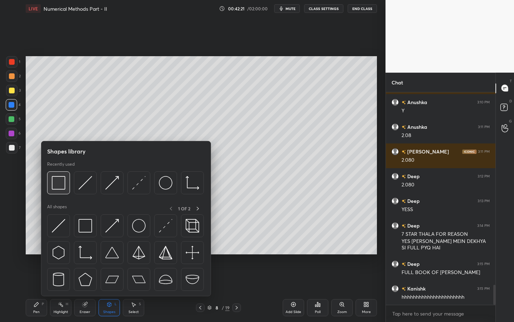
click at [65, 183] on img at bounding box center [59, 183] width 14 height 14
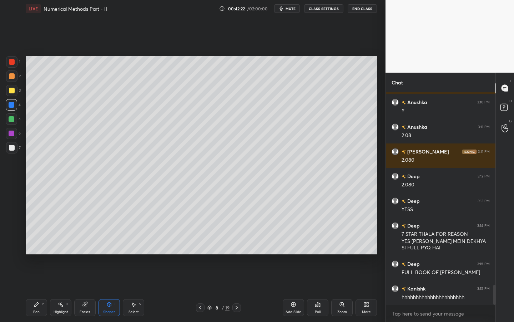
drag, startPoint x: 13, startPoint y: 104, endPoint x: 21, endPoint y: 99, distance: 9.8
click at [13, 104] on div at bounding box center [12, 105] width 6 height 6
click at [39, 290] on div "Pen P" at bounding box center [36, 307] width 21 height 17
click at [12, 150] on div at bounding box center [12, 148] width 6 height 6
drag, startPoint x: 86, startPoint y: 306, endPoint x: 87, endPoint y: 292, distance: 14.7
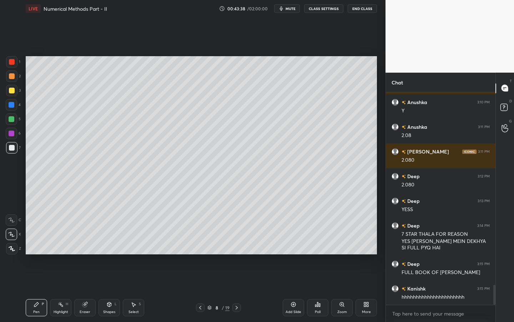
click at [86, 290] on icon at bounding box center [85, 304] width 6 height 6
click at [37, 290] on icon at bounding box center [37, 304] width 6 height 6
click at [13, 118] on div at bounding box center [12, 119] width 6 height 6
click at [17, 91] on div "3" at bounding box center [13, 90] width 15 height 11
click at [15, 149] on div at bounding box center [11, 147] width 11 height 11
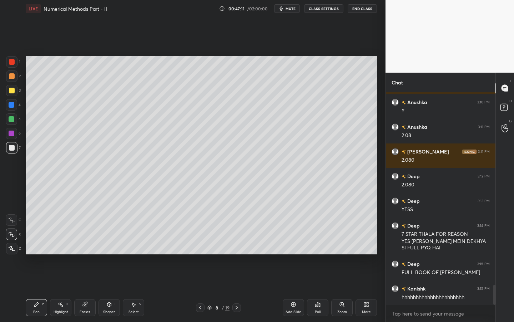
scroll to position [2060, 0]
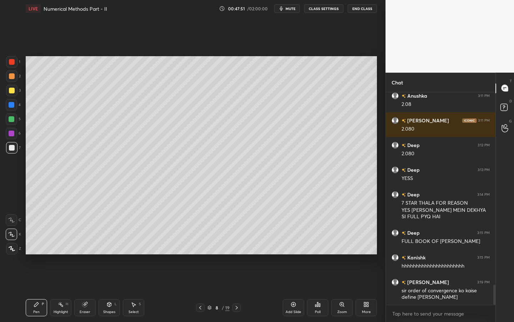
click at [9, 150] on div at bounding box center [11, 147] width 11 height 11
click at [119, 290] on div "Shapes L" at bounding box center [109, 307] width 21 height 17
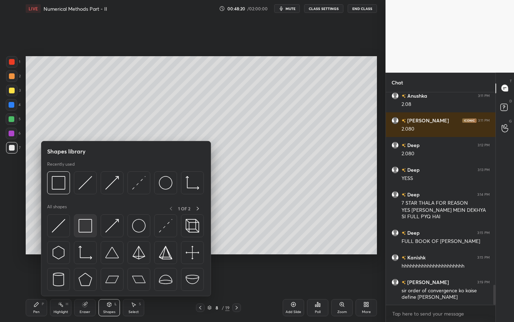
click at [89, 226] on img at bounding box center [86, 226] width 14 height 14
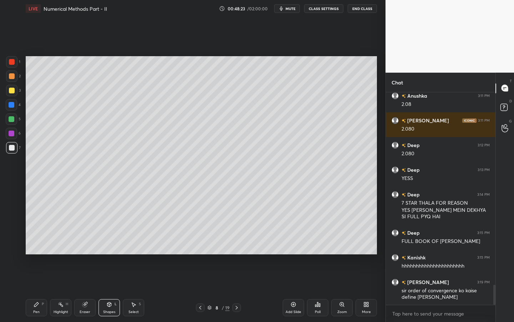
drag, startPoint x: 35, startPoint y: 309, endPoint x: 80, endPoint y: 282, distance: 51.9
click at [35, 290] on div "Pen" at bounding box center [36, 312] width 6 height 4
click at [110, 290] on div "Shapes L" at bounding box center [109, 307] width 21 height 17
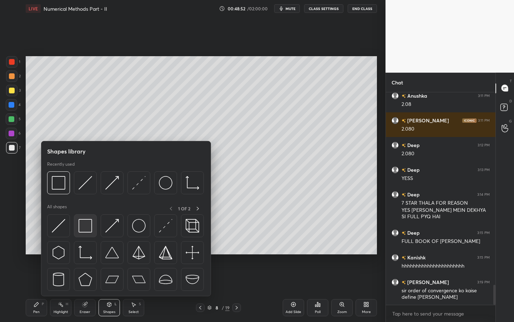
click at [86, 228] on img at bounding box center [86, 226] width 14 height 14
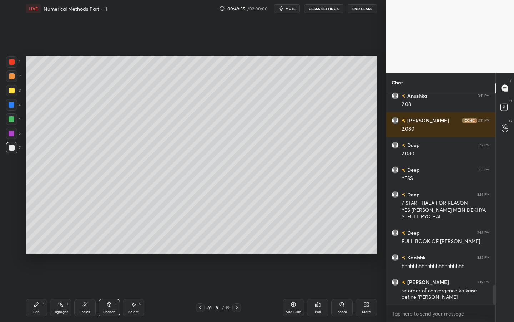
click at [29, 290] on div "Pen P Highlight H Eraser Shapes L Select S 8 / 19 Add Slide Poll Zoom More" at bounding box center [202, 307] width 352 height 29
click at [39, 290] on div "Pen P" at bounding box center [36, 307] width 21 height 17
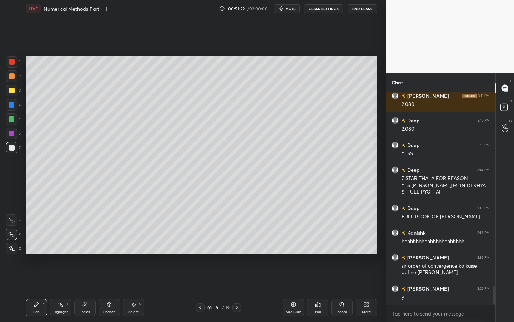
scroll to position [2109, 0]
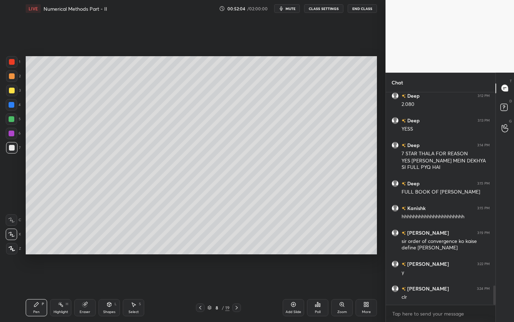
click at [292, 290] on icon at bounding box center [294, 304] width 5 height 5
drag, startPoint x: 15, startPoint y: 88, endPoint x: 23, endPoint y: 85, distance: 8.5
click at [14, 90] on div at bounding box center [11, 90] width 11 height 11
click at [113, 290] on div "Pen P Highlight H Eraser Shapes L Select S 9 / 20 Add Slide Poll Zoom More" at bounding box center [202, 307] width 352 height 29
drag, startPoint x: 111, startPoint y: 303, endPoint x: 107, endPoint y: 303, distance: 4.3
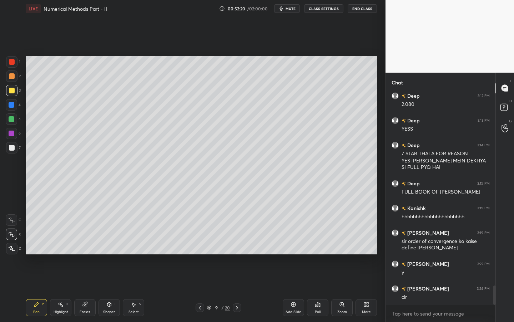
click at [108, 290] on icon at bounding box center [109, 304] width 6 height 6
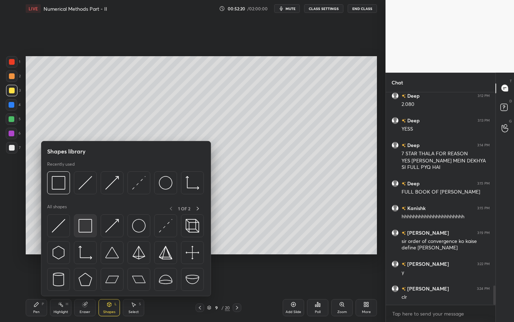
click at [87, 231] on img at bounding box center [86, 226] width 14 height 14
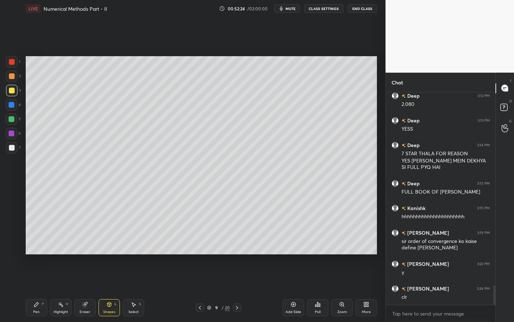
drag, startPoint x: 35, startPoint y: 312, endPoint x: 39, endPoint y: 301, distance: 11.6
click at [38, 290] on div "Pen P" at bounding box center [36, 307] width 21 height 17
drag, startPoint x: 13, startPoint y: 142, endPoint x: 19, endPoint y: 139, distance: 6.9
click at [14, 144] on div at bounding box center [11, 147] width 11 height 11
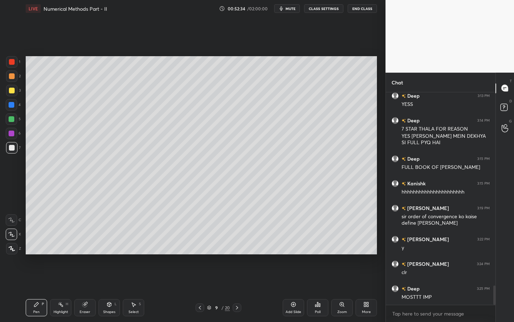
click at [21, 124] on div "1 2 3 4 5 6 7 C X Z C X Z E E Erase all H H" at bounding box center [11, 155] width 23 height 198
click at [15, 120] on div at bounding box center [11, 118] width 11 height 11
drag, startPoint x: 11, startPoint y: 62, endPoint x: 19, endPoint y: 67, distance: 9.0
click at [11, 62] on div at bounding box center [12, 62] width 6 height 6
click at [111, 290] on icon at bounding box center [110, 303] width 4 height 1
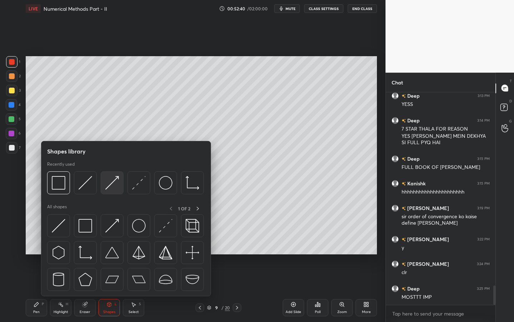
click at [109, 186] on img at bounding box center [112, 183] width 14 height 14
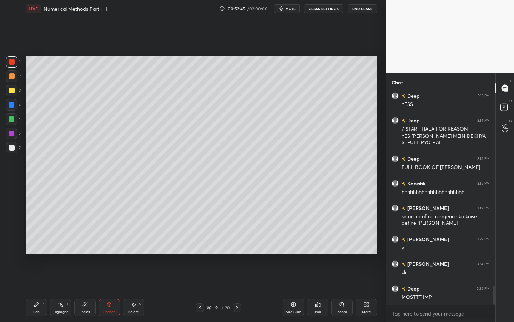
click at [41, 290] on div "Pen P Highlight H Eraser Shapes L Select S 9 / 20 Add Slide Poll Zoom More" at bounding box center [202, 307] width 352 height 29
click at [30, 290] on div "Pen P" at bounding box center [36, 307] width 21 height 17
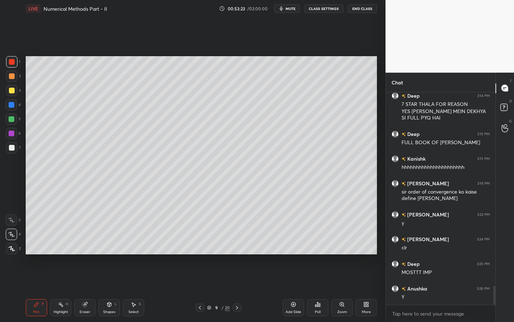
scroll to position [2183, 0]
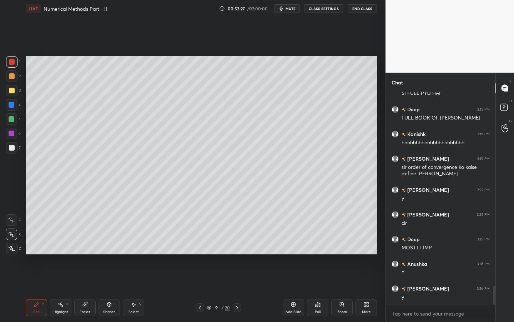
drag, startPoint x: 87, startPoint y: 298, endPoint x: 93, endPoint y: 295, distance: 6.9
click at [89, 290] on div "Pen P Highlight H Eraser Shapes L Select S 9 / 20 Add Slide Poll Zoom More" at bounding box center [202, 307] width 352 height 29
click at [88, 290] on icon at bounding box center [85, 304] width 6 height 6
click at [15, 233] on div at bounding box center [11, 233] width 11 height 11
drag, startPoint x: 41, startPoint y: 304, endPoint x: 54, endPoint y: 290, distance: 18.2
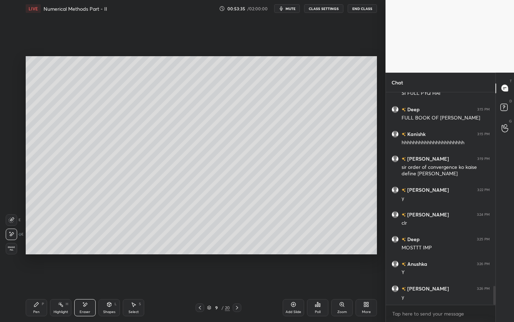
click at [38, 290] on div "Pen P" at bounding box center [36, 307] width 21 height 17
drag, startPoint x: 11, startPoint y: 148, endPoint x: 23, endPoint y: 141, distance: 14.2
click at [10, 146] on div at bounding box center [12, 148] width 6 height 6
click at [13, 146] on div at bounding box center [11, 147] width 11 height 11
click at [12, 135] on div at bounding box center [12, 133] width 6 height 6
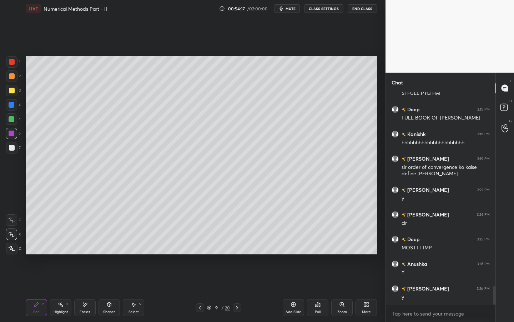
click at [135, 290] on div "Select S" at bounding box center [133, 307] width 21 height 17
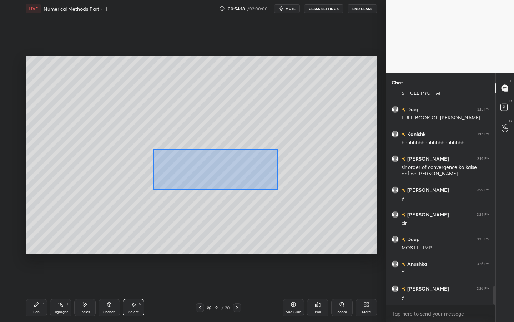
drag, startPoint x: 153, startPoint y: 149, endPoint x: 234, endPoint y: 173, distance: 83.9
click at [277, 188] on div "0 ° Undo Copy Duplicate Duplicate to new slide Delete" at bounding box center [202, 155] width 352 height 198
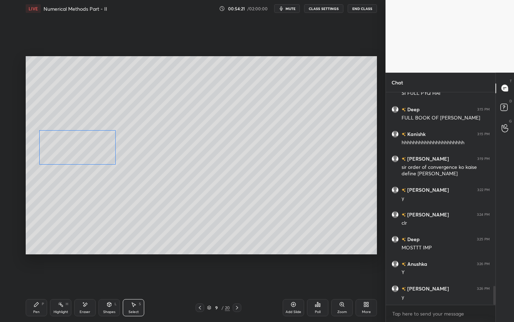
drag, startPoint x: 198, startPoint y: 161, endPoint x: 81, endPoint y: 176, distance: 117.4
click at [76, 142] on div "0 ° Undo Copy Duplicate Duplicate to new slide Delete" at bounding box center [202, 155] width 352 height 198
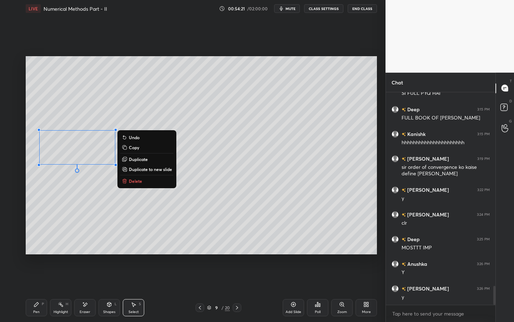
click at [35, 290] on div "Pen P" at bounding box center [36, 307] width 21 height 17
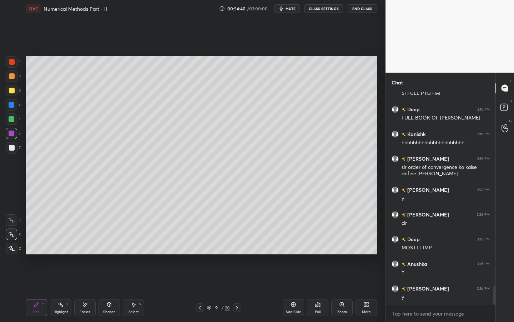
scroll to position [2201, 0]
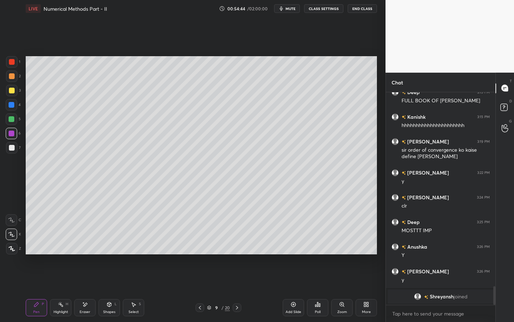
drag, startPoint x: 15, startPoint y: 118, endPoint x: 23, endPoint y: 113, distance: 9.2
click at [14, 118] on div at bounding box center [11, 118] width 11 height 11
click at [94, 290] on div "Eraser" at bounding box center [84, 307] width 21 height 17
drag, startPoint x: 108, startPoint y: 307, endPoint x: 114, endPoint y: 298, distance: 11.4
click at [105, 290] on div "Shapes L" at bounding box center [109, 307] width 21 height 17
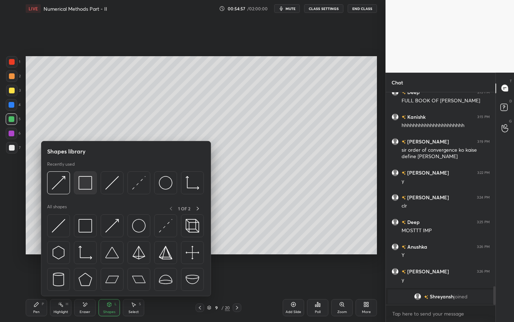
click at [85, 183] on img at bounding box center [86, 183] width 14 height 14
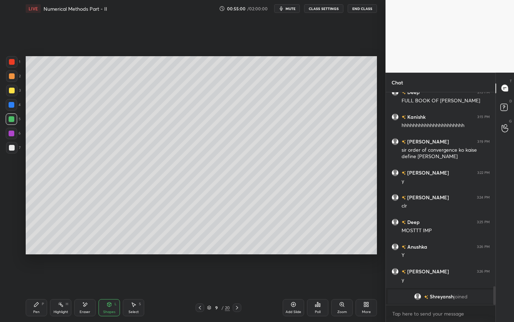
click at [42, 290] on div "Pen P Highlight H Eraser Shapes L Select S 9 / 20 Add Slide Poll Zoom More" at bounding box center [202, 307] width 352 height 29
click at [34, 290] on icon at bounding box center [37, 304] width 6 height 6
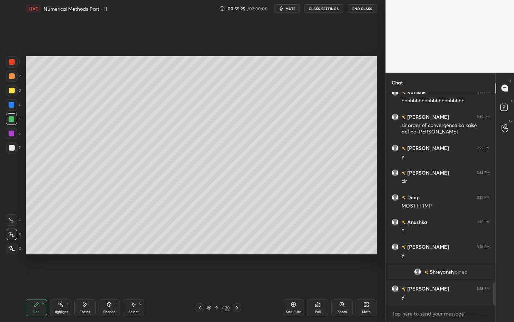
scroll to position [1871, 0]
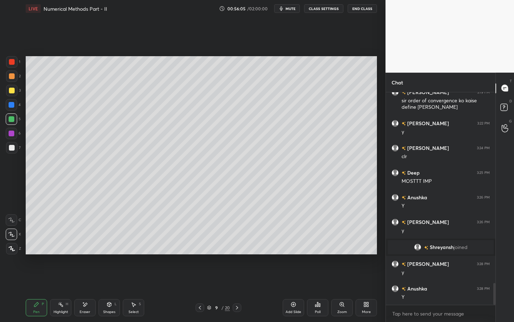
drag, startPoint x: 11, startPoint y: 146, endPoint x: 18, endPoint y: 150, distance: 7.5
click at [13, 147] on div at bounding box center [12, 148] width 6 height 6
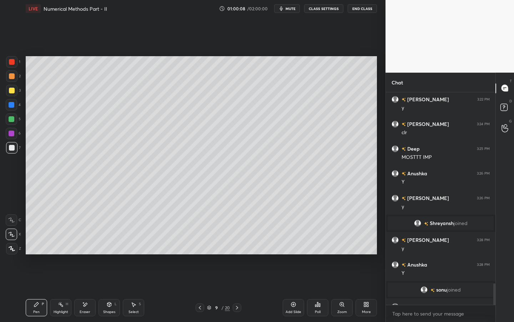
scroll to position [1906, 0]
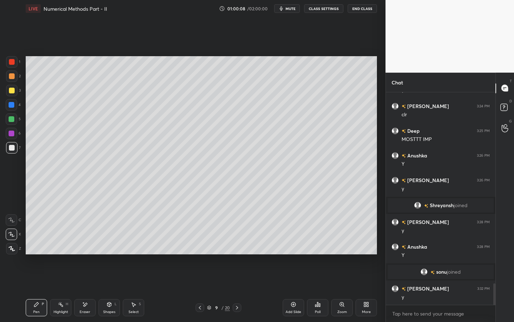
click at [296, 290] on icon at bounding box center [294, 304] width 6 height 6
click at [14, 101] on div at bounding box center [11, 104] width 11 height 11
click at [14, 86] on div at bounding box center [11, 90] width 11 height 11
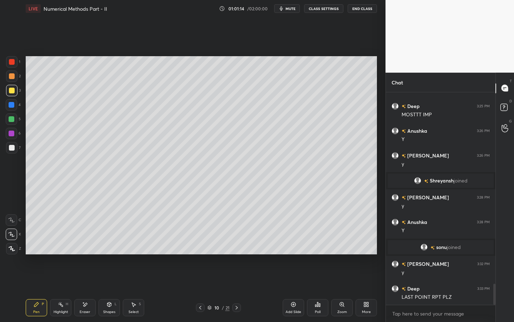
click at [13, 117] on div at bounding box center [12, 119] width 6 height 6
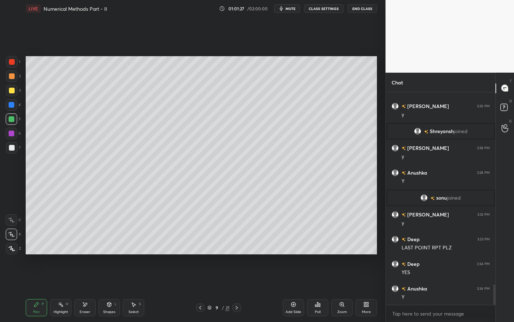
scroll to position [2005, 0]
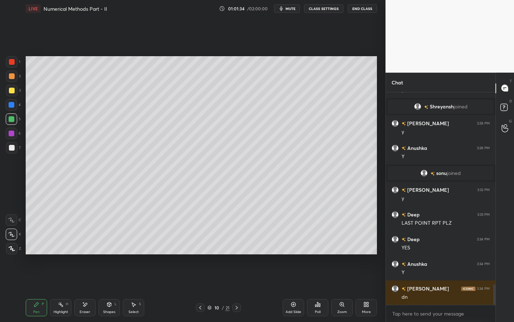
drag, startPoint x: 8, startPoint y: 149, endPoint x: 20, endPoint y: 144, distance: 12.7
click at [9, 149] on div at bounding box center [12, 148] width 6 height 6
click at [136, 290] on div "Select S" at bounding box center [133, 307] width 21 height 17
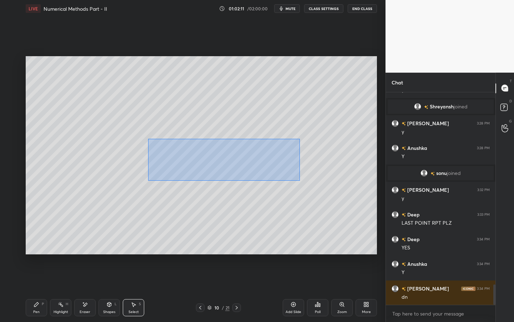
drag, startPoint x: 152, startPoint y: 143, endPoint x: 311, endPoint y: 179, distance: 162.7
click at [328, 185] on div "0 ° Undo Copy Duplicate Duplicate to new slide Delete" at bounding box center [202, 155] width 352 height 198
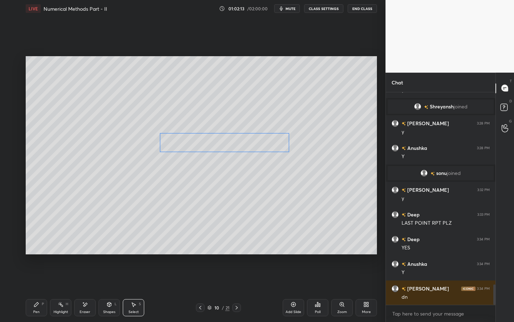
drag, startPoint x: 183, startPoint y: 149, endPoint x: 192, endPoint y: 151, distance: 9.8
click at [189, 139] on div "0 ° Undo Copy Duplicate Duplicate to new slide Delete" at bounding box center [202, 155] width 352 height 198
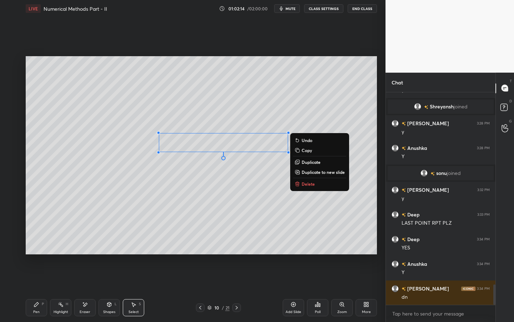
click at [36, 290] on div "Pen P" at bounding box center [36, 307] width 21 height 17
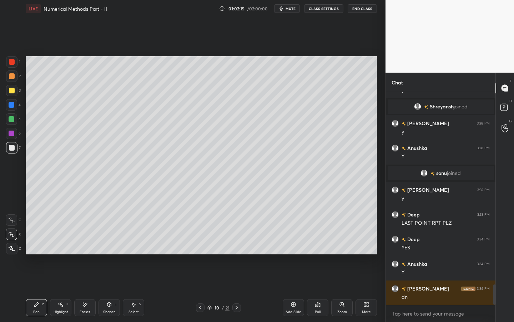
click at [14, 133] on div at bounding box center [12, 133] width 6 height 6
click at [7, 148] on div at bounding box center [11, 147] width 11 height 11
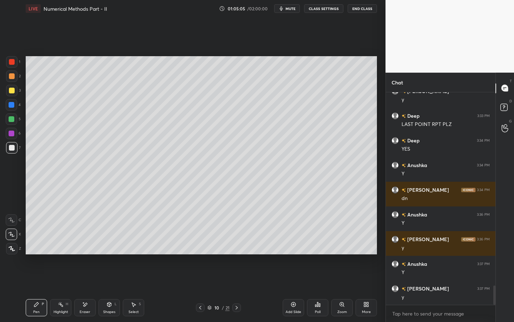
scroll to position [2128, 0]
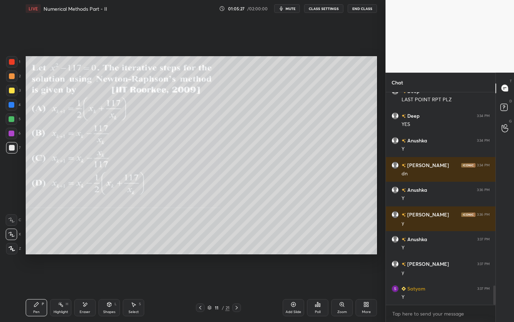
click at [11, 62] on div at bounding box center [12, 62] width 6 height 6
click at [319, 290] on div "Poll" at bounding box center [317, 307] width 21 height 17
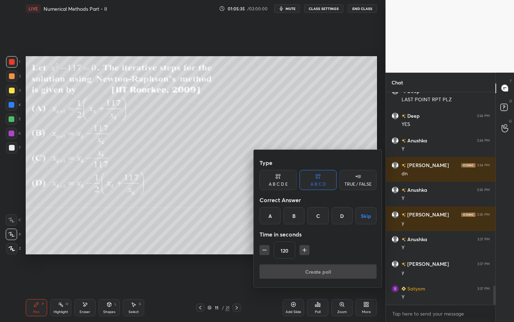
click at [271, 218] on div "A" at bounding box center [270, 215] width 21 height 17
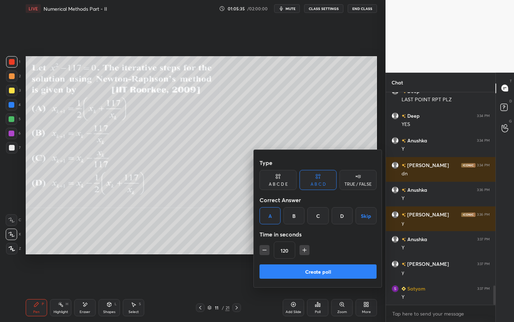
click at [263, 253] on icon "button" at bounding box center [264, 249] width 7 height 7
click at [263, 250] on icon "button" at bounding box center [264, 249] width 7 height 7
type input "90"
click at [290, 270] on button "Create poll" at bounding box center [318, 271] width 117 height 14
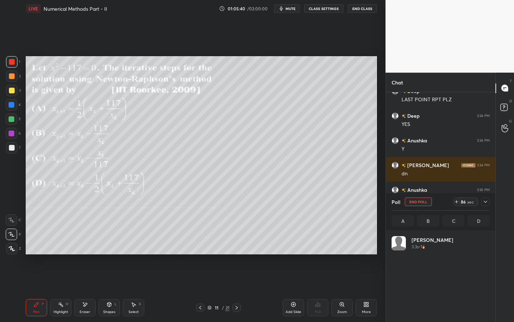
scroll to position [84, 96]
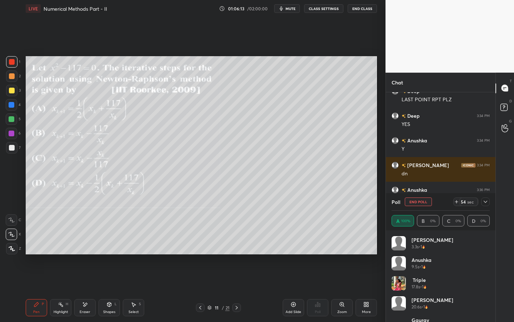
drag, startPoint x: 490, startPoint y: 258, endPoint x: 487, endPoint y: 268, distance: 10.3
click at [488, 270] on div "[PERSON_NAME] 3.3s • 1 Anushka 9.5s • 1 Triple 17.8s • 1 [PERSON_NAME] 20.6s • …" at bounding box center [441, 275] width 110 height 91
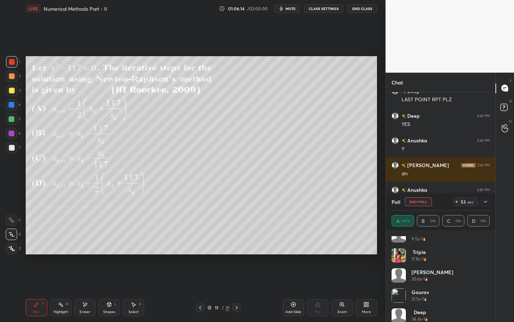
scroll to position [54, 0]
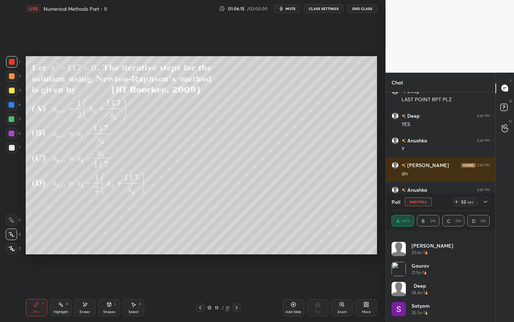
click at [404, 224] on div "A 100% B 0% C 0% D 0%" at bounding box center [441, 220] width 98 height 11
click at [417, 200] on button "End Poll" at bounding box center [418, 201] width 27 height 9
type textarea "x"
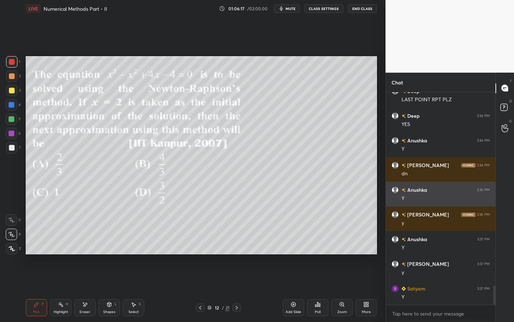
scroll to position [227, 108]
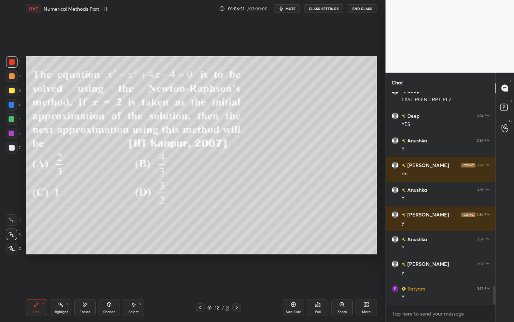
click at [114, 290] on div "Shapes L" at bounding box center [109, 307] width 21 height 17
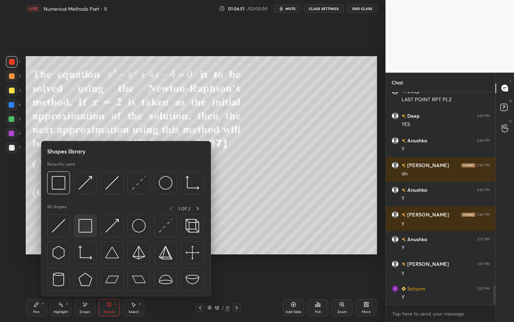
click at [89, 229] on img at bounding box center [86, 226] width 14 height 14
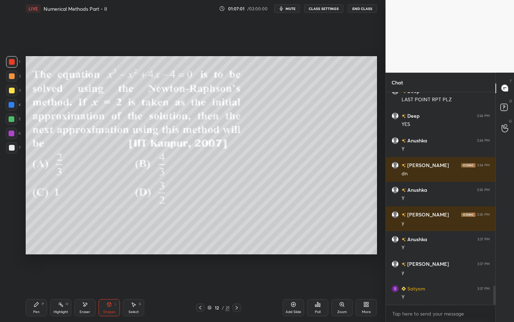
scroll to position [2153, 0]
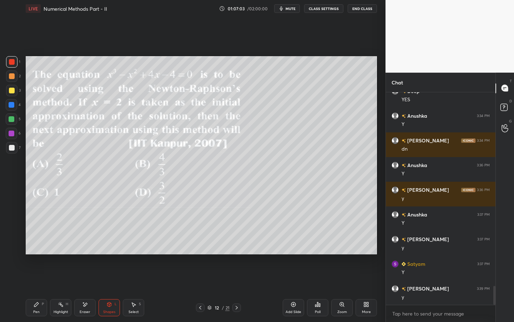
click at [38, 290] on icon at bounding box center [37, 304] width 6 height 6
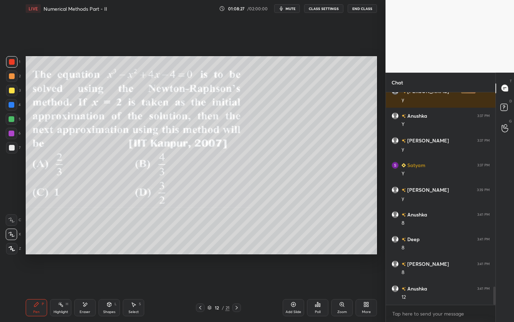
scroll to position [2276, 0]
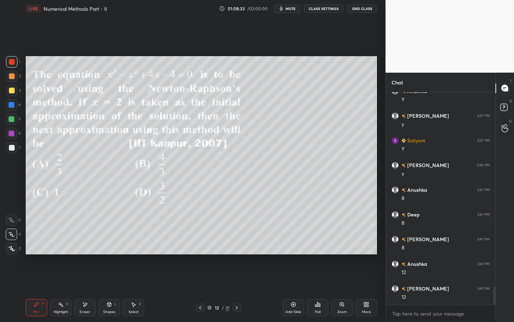
click at [89, 290] on div "Eraser" at bounding box center [84, 307] width 21 height 17
drag, startPoint x: 38, startPoint y: 312, endPoint x: 61, endPoint y: 279, distance: 40.5
click at [37, 290] on div "Pen" at bounding box center [36, 312] width 6 height 4
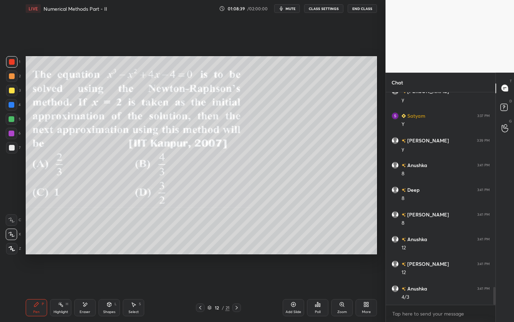
scroll to position [2325, 0]
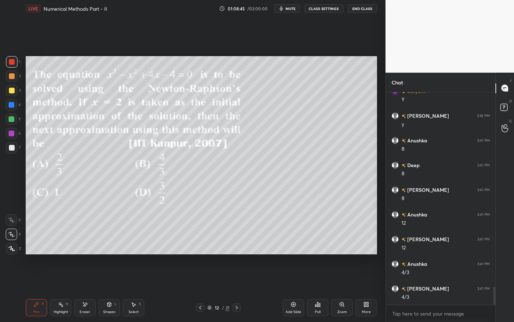
click at [15, 145] on div at bounding box center [11, 147] width 11 height 11
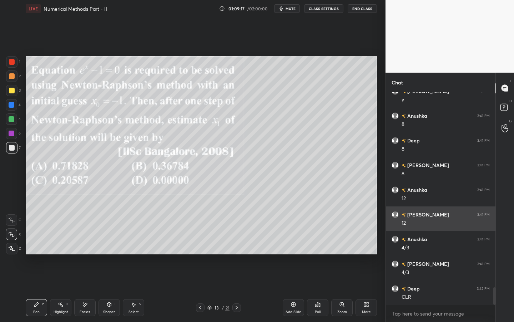
scroll to position [2375, 0]
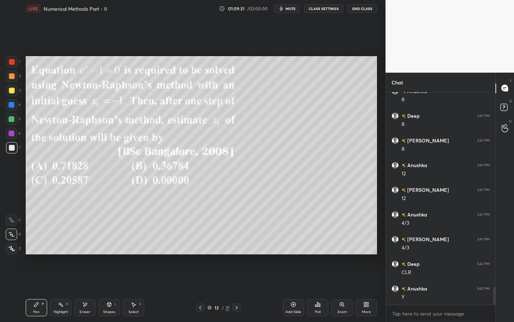
drag, startPoint x: 13, startPoint y: 70, endPoint x: 22, endPoint y: 70, distance: 8.6
click at [12, 72] on div at bounding box center [11, 75] width 11 height 11
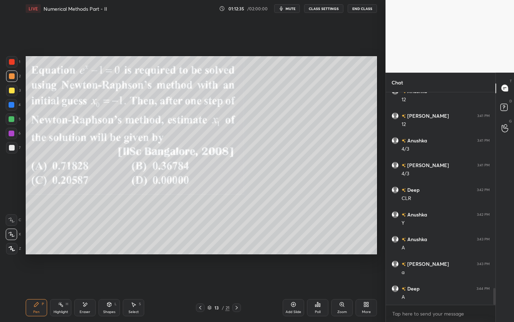
click at [13, 133] on div at bounding box center [12, 133] width 6 height 6
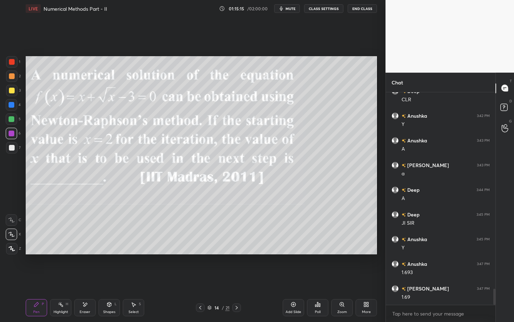
scroll to position [2572, 0]
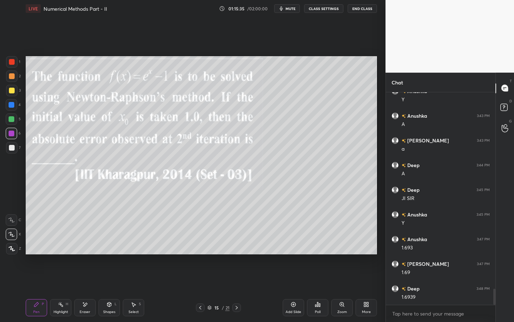
click at [15, 91] on div at bounding box center [11, 90] width 11 height 11
click at [15, 63] on div at bounding box center [11, 61] width 11 height 11
drag, startPoint x: 11, startPoint y: 105, endPoint x: 20, endPoint y: 102, distance: 9.3
click at [13, 104] on div at bounding box center [12, 105] width 6 height 6
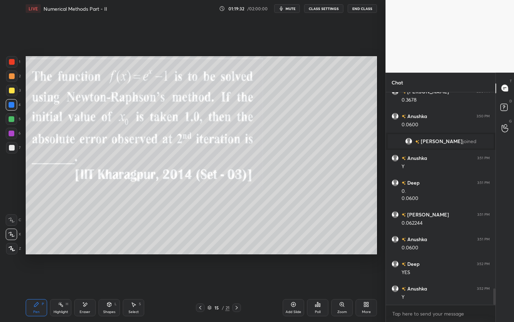
scroll to position [2568, 0]
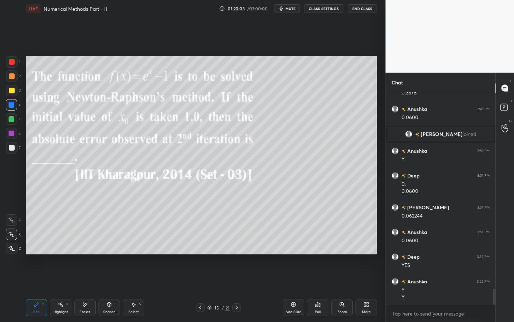
click at [10, 147] on div at bounding box center [12, 148] width 6 height 6
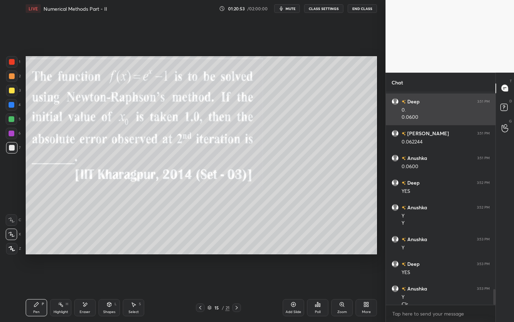
scroll to position [2649, 0]
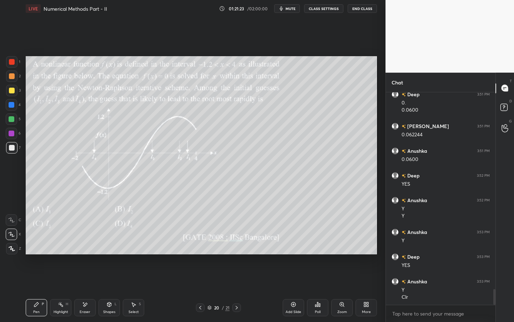
click at [88, 290] on div "Eraser" at bounding box center [84, 307] width 21 height 17
click at [36, 290] on div "Pen P" at bounding box center [36, 307] width 21 height 17
click at [318, 290] on div "Poll" at bounding box center [317, 307] width 21 height 17
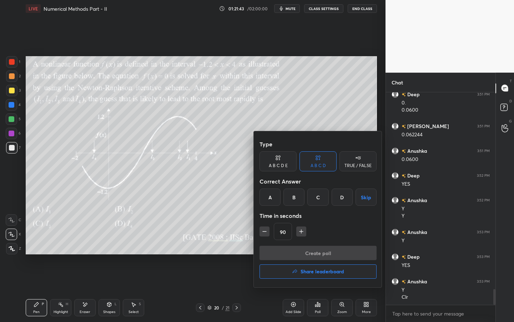
drag, startPoint x: 316, startPoint y: 195, endPoint x: 314, endPoint y: 202, distance: 6.8
click at [315, 196] on div "C" at bounding box center [318, 196] width 21 height 17
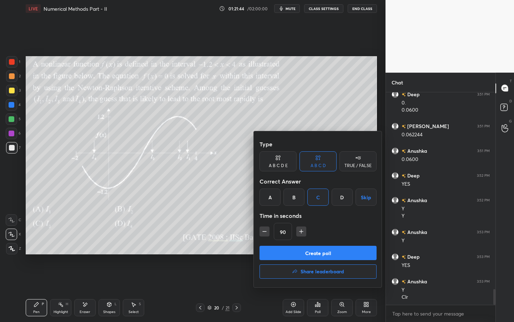
click at [307, 251] on button "Create poll" at bounding box center [318, 252] width 117 height 14
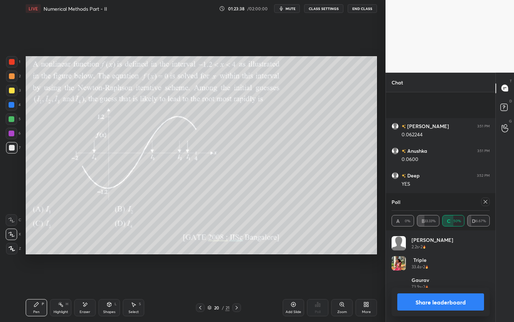
scroll to position [2711, 0]
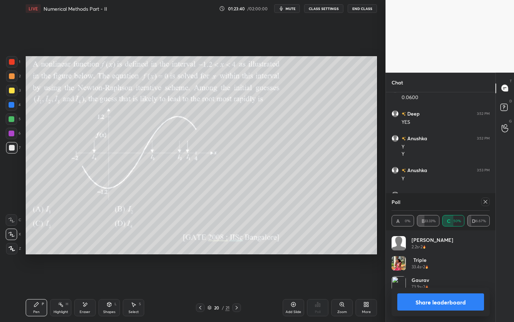
click at [94, 290] on div "Pen P Highlight H Eraser Shapes L Select S" at bounding box center [90, 307] width 129 height 17
click at [114, 290] on div "Shapes L" at bounding box center [109, 307] width 21 height 17
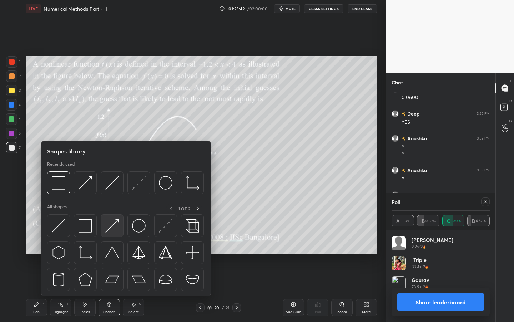
click at [116, 221] on img at bounding box center [112, 226] width 14 height 14
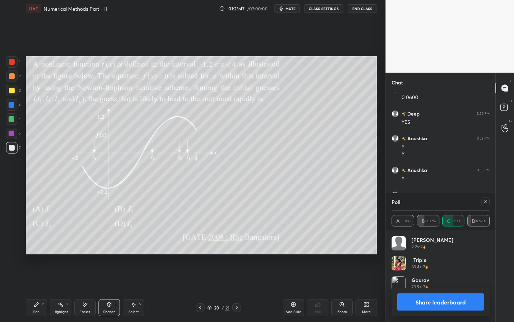
scroll to position [2718, 0]
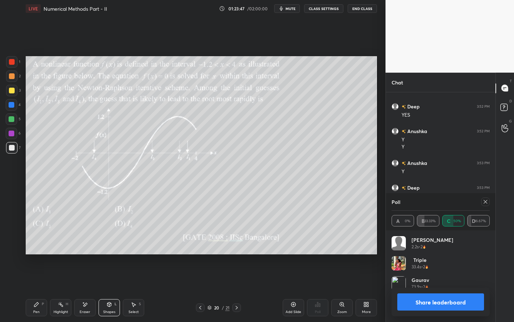
drag, startPoint x: 12, startPoint y: 138, endPoint x: 20, endPoint y: 135, distance: 8.8
click at [12, 138] on div at bounding box center [11, 133] width 11 height 11
drag, startPoint x: 37, startPoint y: 303, endPoint x: 39, endPoint y: 283, distance: 20.4
click at [37, 290] on icon at bounding box center [36, 304] width 4 height 4
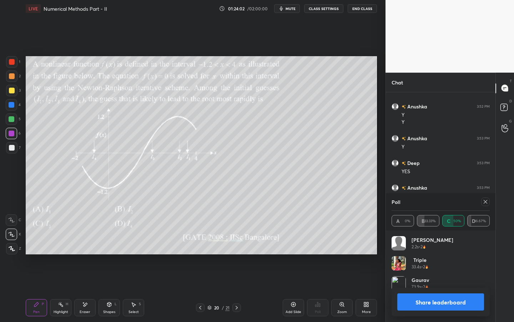
click at [423, 290] on button "Share leaderboard" at bounding box center [441, 301] width 87 height 17
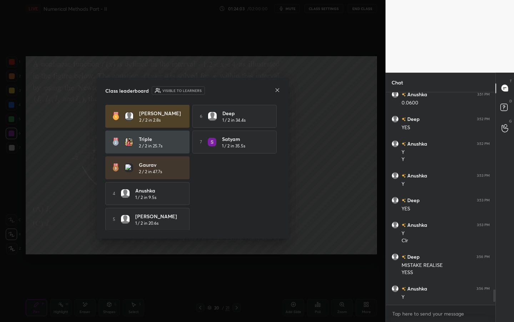
scroll to position [2705, 0]
click at [278, 91] on icon at bounding box center [278, 90] width 6 height 6
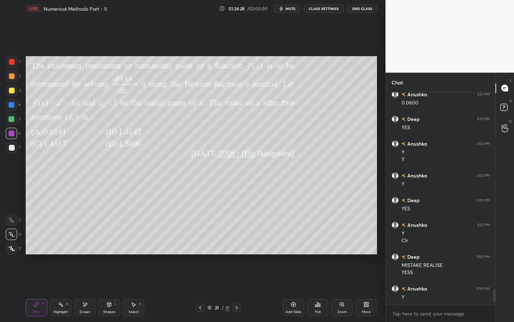
click at [10, 64] on div at bounding box center [12, 62] width 6 height 6
drag, startPoint x: 26, startPoint y: 19, endPoint x: 8, endPoint y: 3, distance: 24.5
click at [23, 15] on div "Idle time detected You have been inactive for more than a minute while taking t…" at bounding box center [193, 161] width 386 height 322
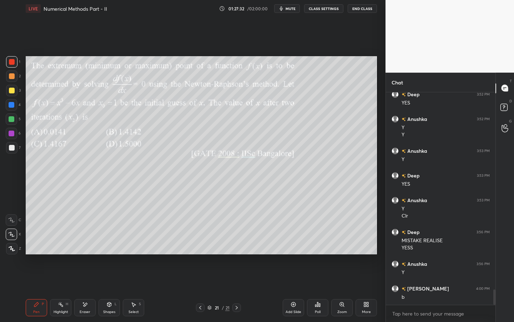
scroll to position [2755, 0]
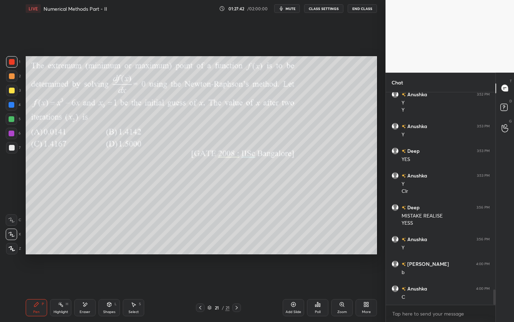
click at [108, 290] on icon at bounding box center [110, 304] width 4 height 4
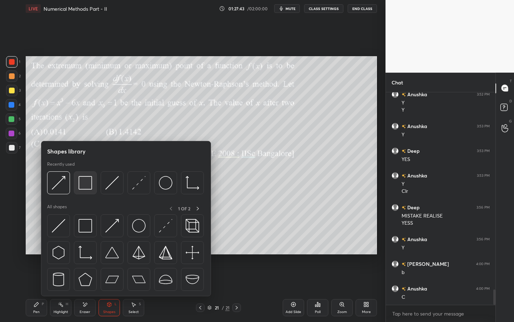
click at [83, 180] on img at bounding box center [86, 183] width 14 height 14
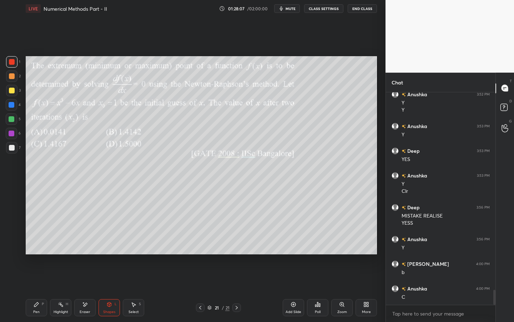
scroll to position [2779, 0]
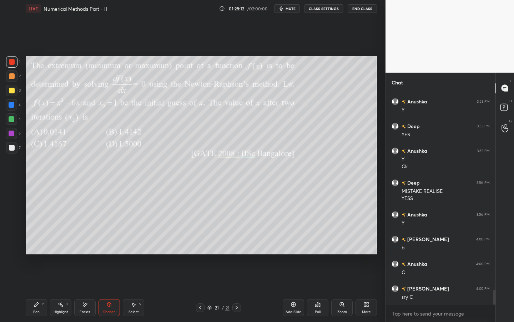
click at [11, 147] on div at bounding box center [12, 148] width 6 height 6
click at [36, 290] on div "Pen P" at bounding box center [36, 307] width 21 height 17
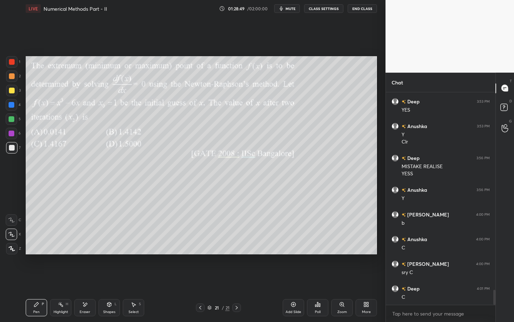
click at [115, 290] on div "Shapes L" at bounding box center [109, 307] width 21 height 17
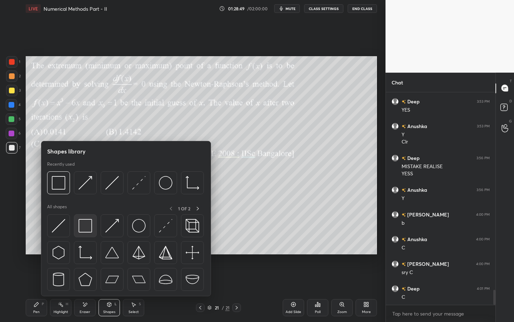
click at [85, 224] on img at bounding box center [86, 226] width 14 height 14
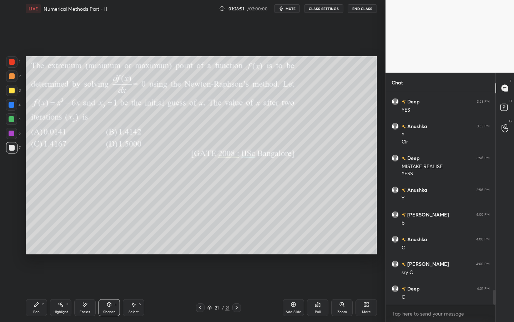
click at [34, 290] on div "Pen P" at bounding box center [36, 307] width 21 height 17
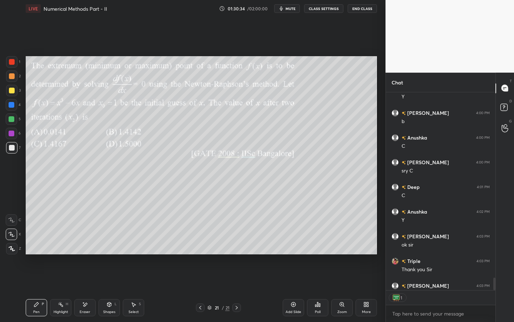
scroll to position [2942, 0]
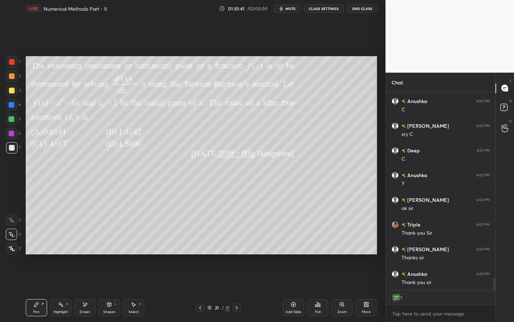
click at [352, 10] on button "End Class" at bounding box center [362, 8] width 29 height 9
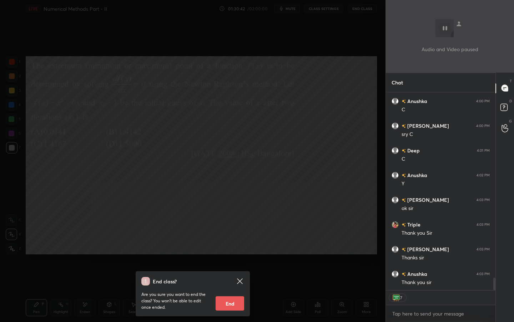
click at [230, 290] on button "End" at bounding box center [230, 303] width 29 height 14
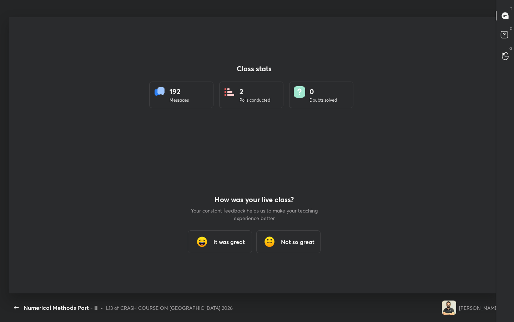
scroll to position [35453, 35220]
click at [228, 245] on h3 "It was great" at bounding box center [229, 241] width 31 height 9
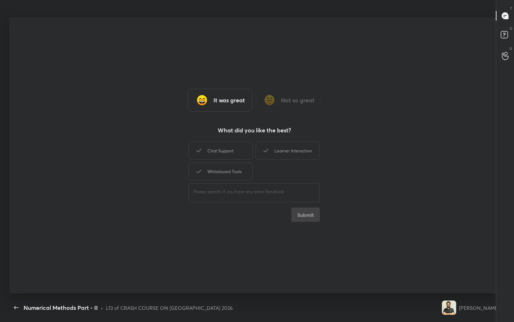
click at [227, 140] on div "Chat Support Learner Interaction Whiteboard Tools" at bounding box center [254, 160] width 131 height 41
click at [215, 170] on div "Whiteboard Tools" at bounding box center [221, 171] width 64 height 18
click at [220, 143] on div "Chat Support" at bounding box center [221, 150] width 64 height 18
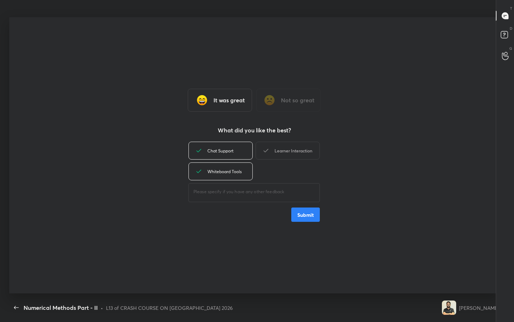
click at [306, 152] on div "Learner Interaction" at bounding box center [288, 150] width 64 height 18
click at [309, 214] on button "Submit" at bounding box center [306, 214] width 29 height 14
type textarea "x"
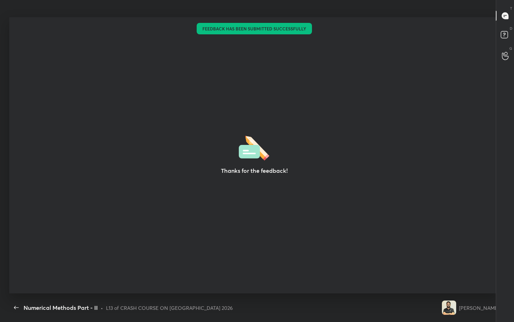
scroll to position [3, 0]
